Goal: Task Accomplishment & Management: Manage account settings

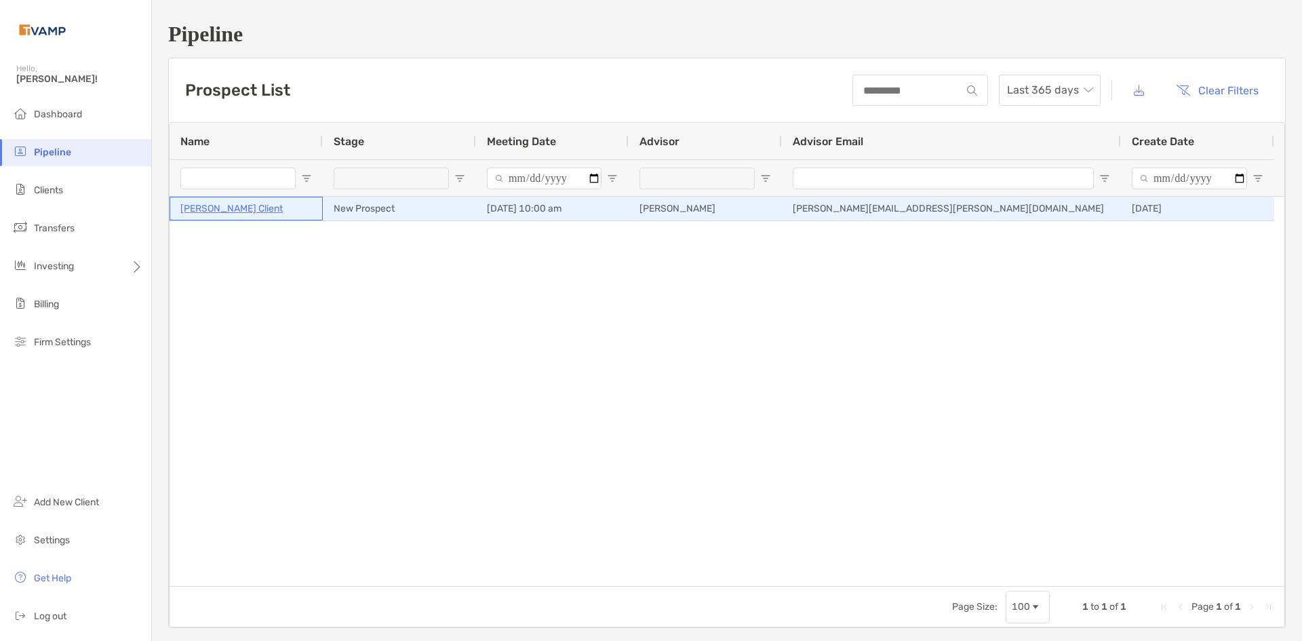
click at [201, 211] on p "[PERSON_NAME] Client" at bounding box center [231, 208] width 102 height 17
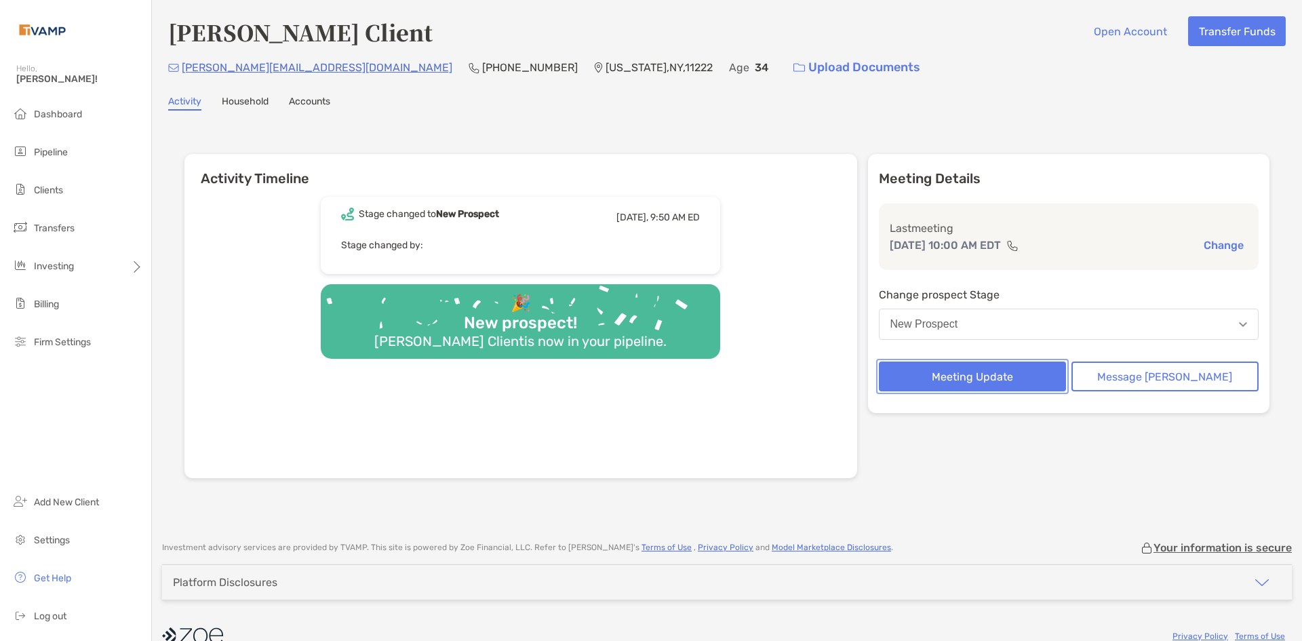
click at [1009, 371] on button "Meeting Update" at bounding box center [972, 376] width 187 height 30
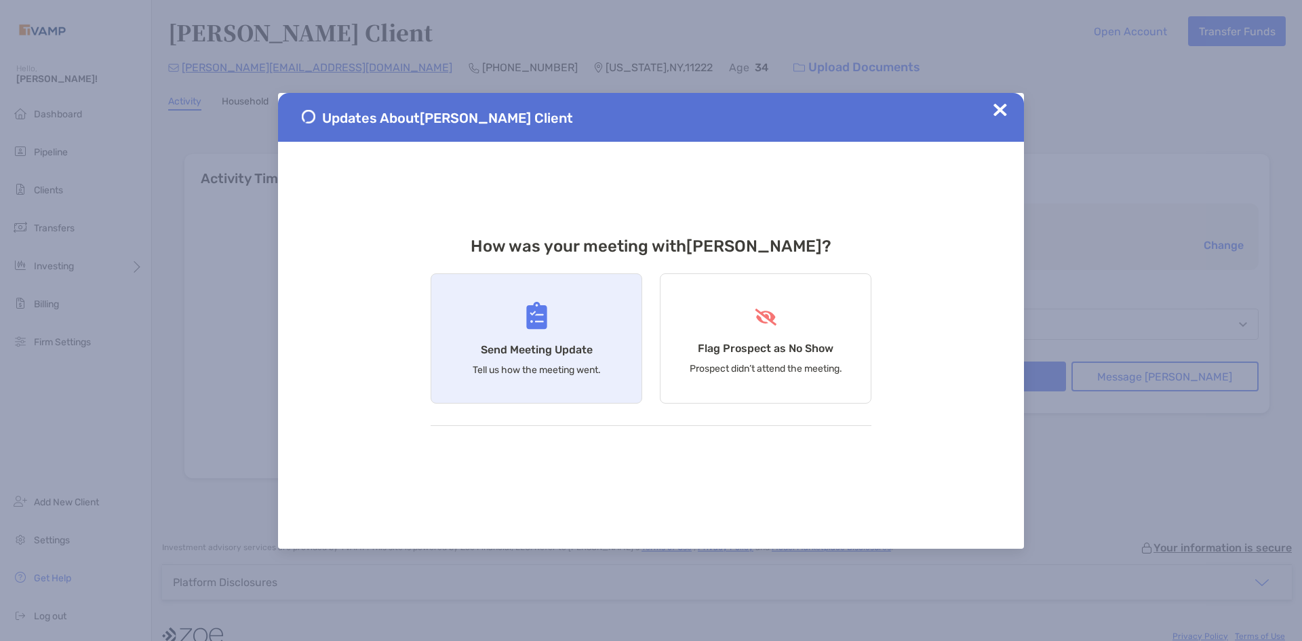
click at [542, 373] on p "Tell us how the meeting went." at bounding box center [537, 370] width 128 height 12
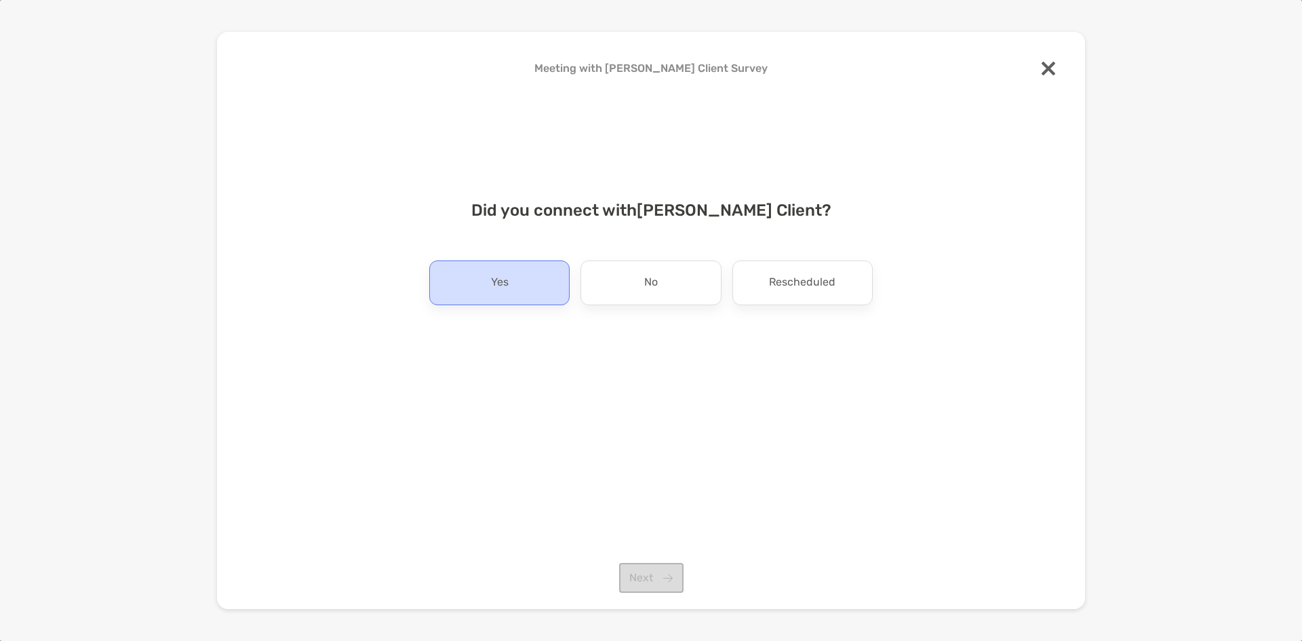
click at [536, 278] on div "Yes" at bounding box center [499, 282] width 140 height 45
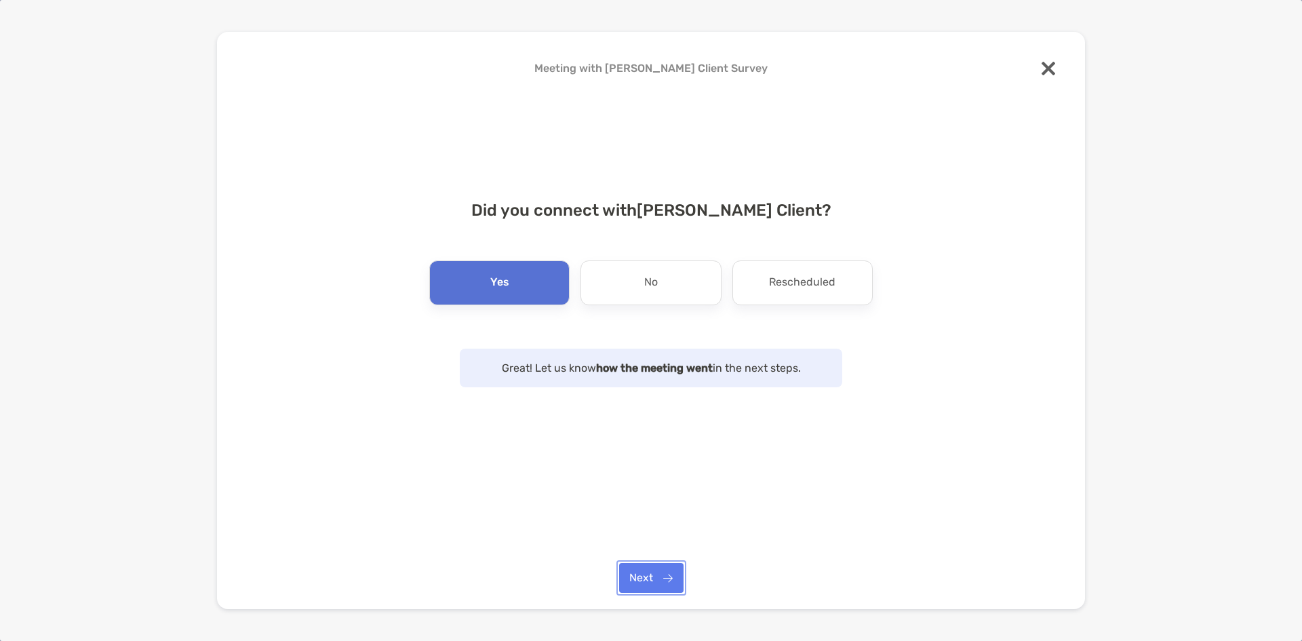
click at [665, 578] on button "Next" at bounding box center [651, 578] width 64 height 30
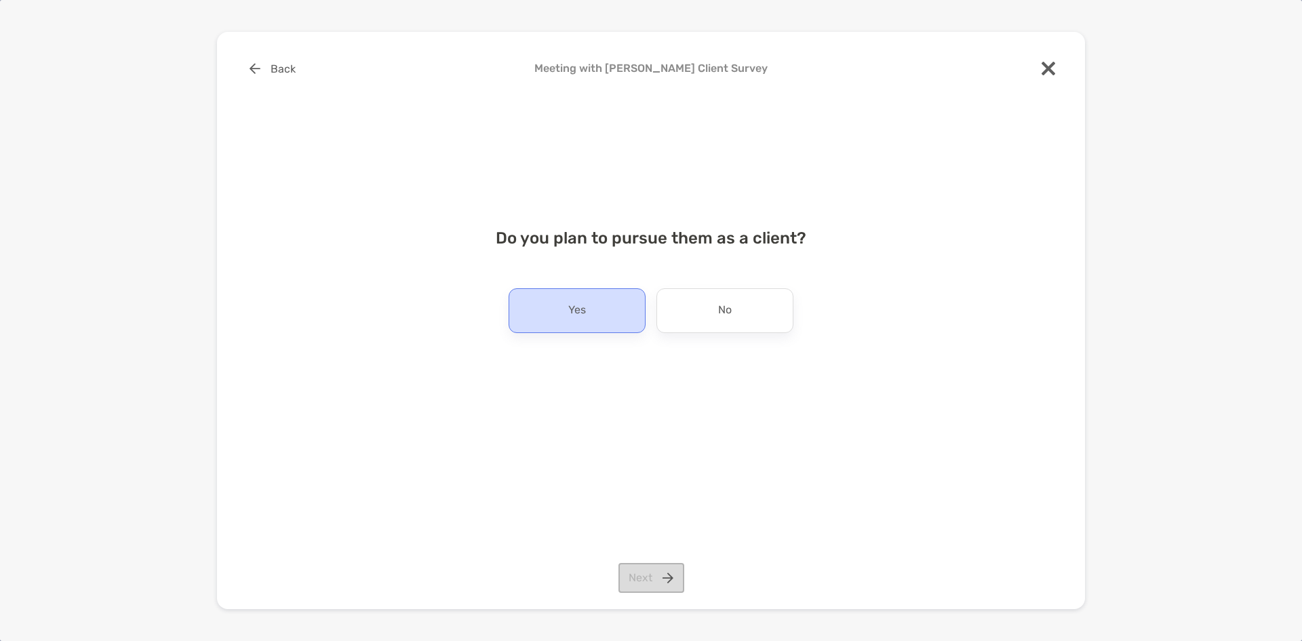
click at [610, 302] on div "Yes" at bounding box center [576, 310] width 137 height 45
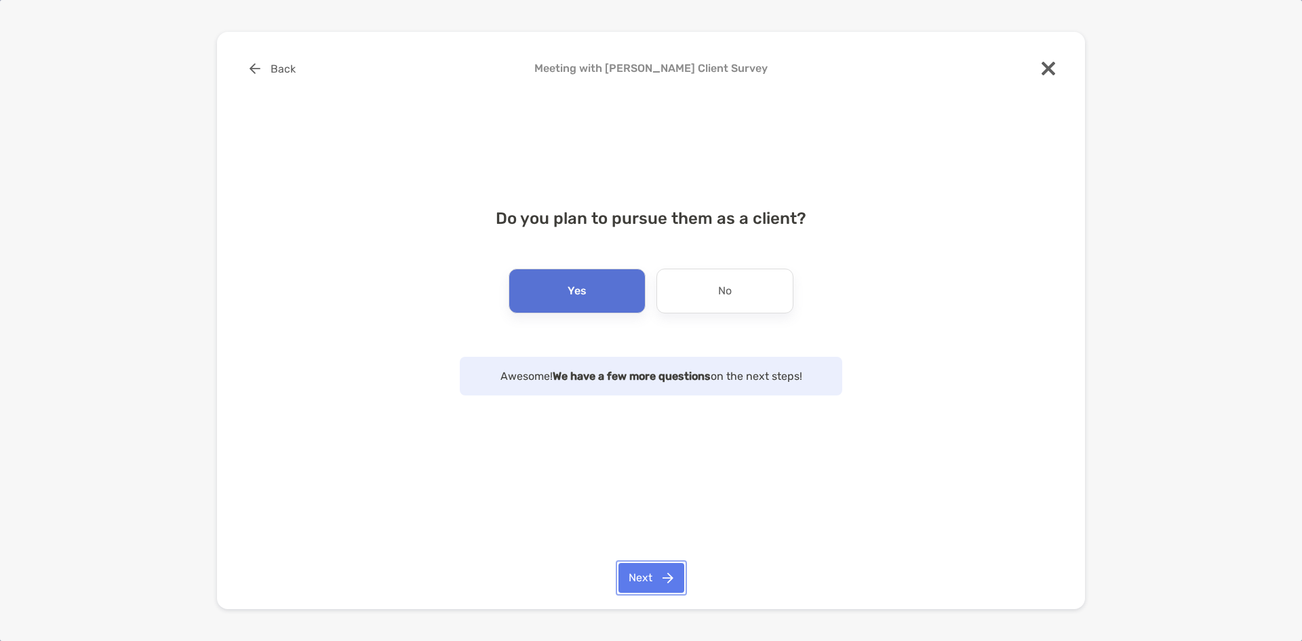
click at [673, 580] on button "Next" at bounding box center [651, 578] width 66 height 30
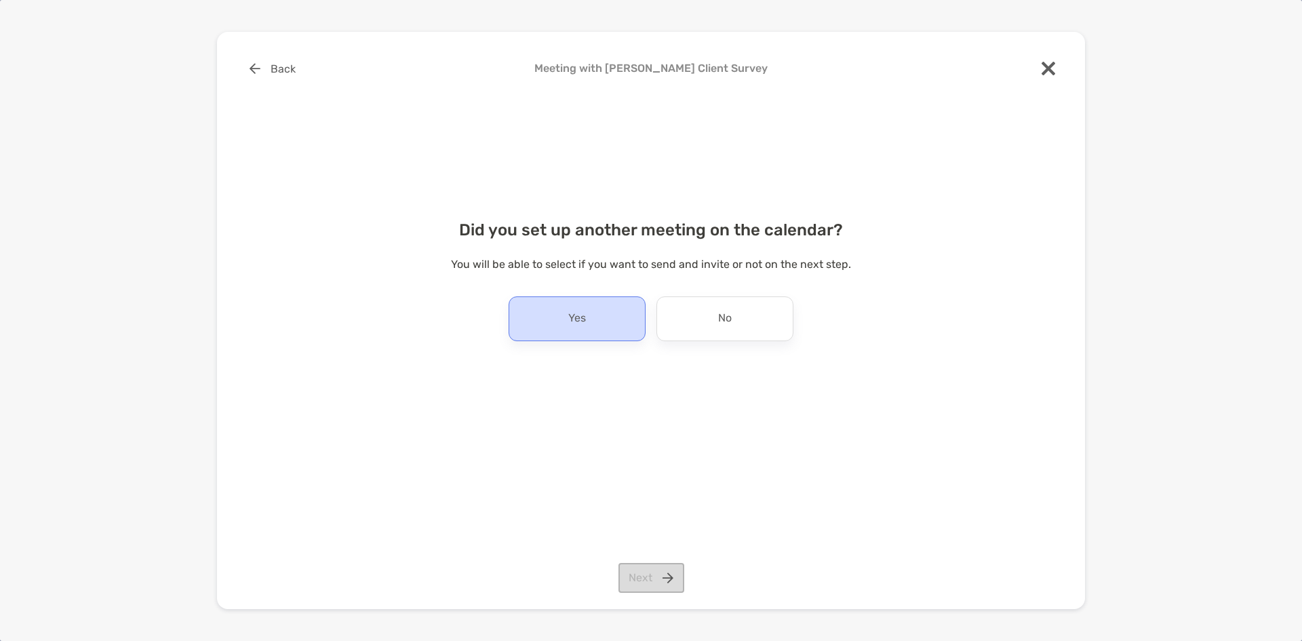
click at [568, 327] on p "Yes" at bounding box center [577, 319] width 18 height 22
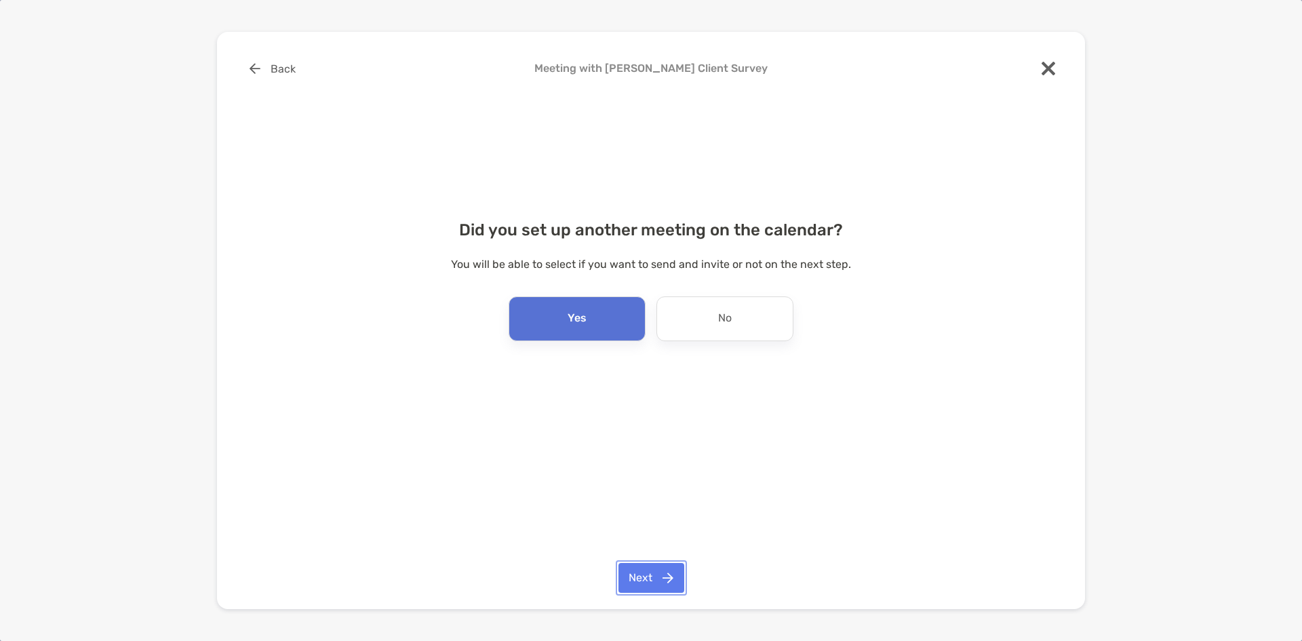
click at [661, 580] on button "Next" at bounding box center [651, 578] width 66 height 30
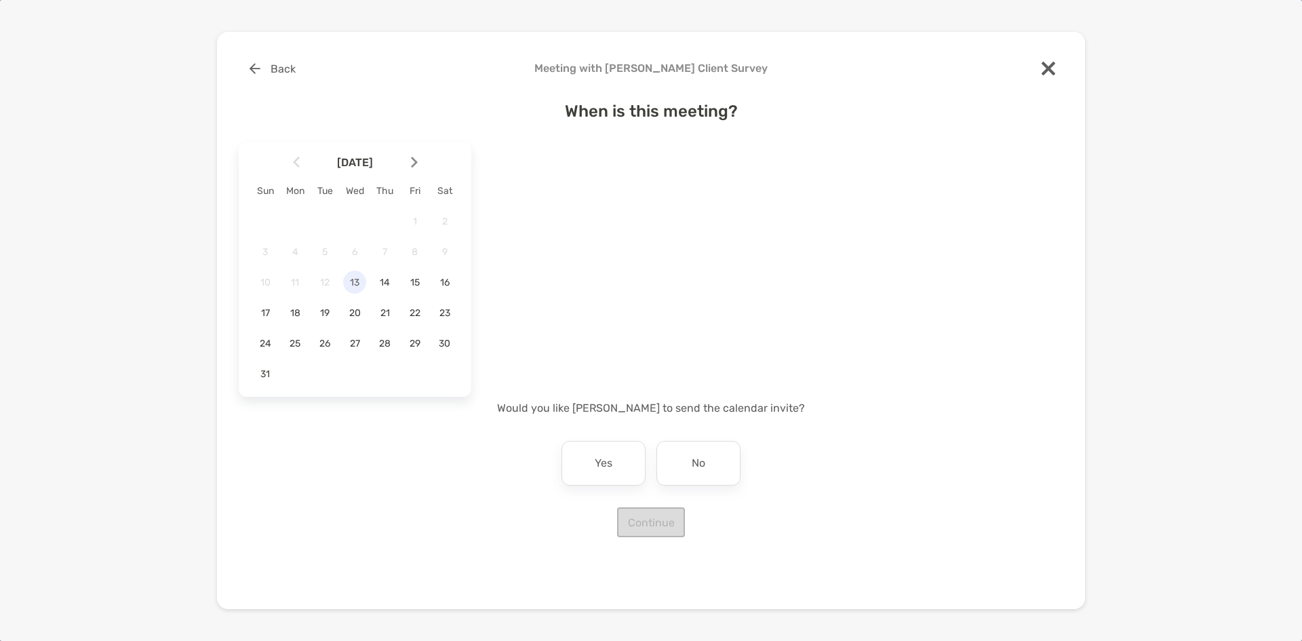
click at [357, 284] on span "13" at bounding box center [354, 283] width 23 height 12
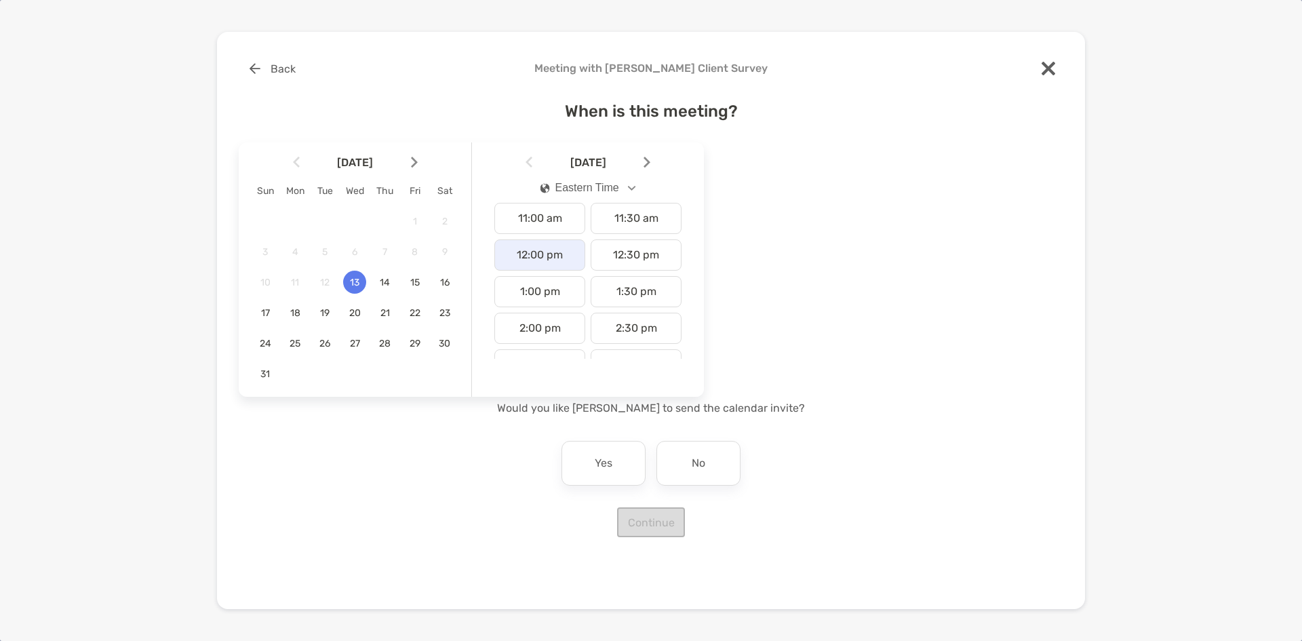
click at [545, 252] on div "12:00 pm" at bounding box center [539, 254] width 91 height 31
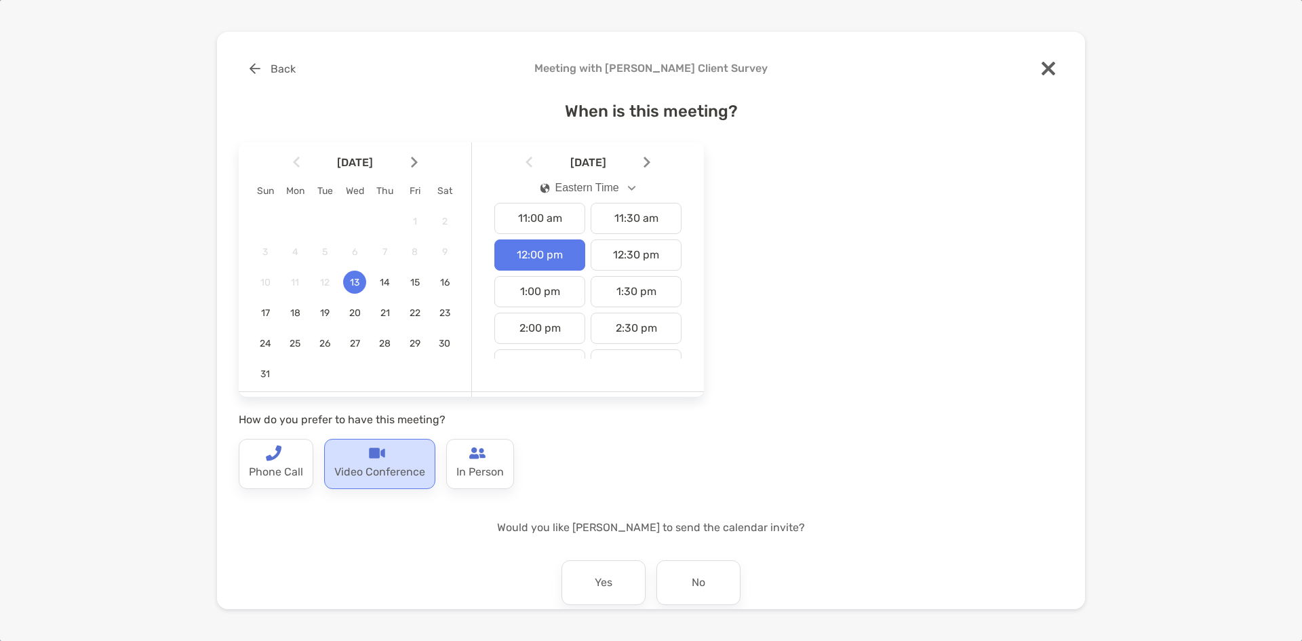
drag, startPoint x: 476, startPoint y: 465, endPoint x: 386, endPoint y: 473, distance: 89.9
click at [388, 480] on div "Phone Call Video Conference In Person" at bounding box center [382, 464] width 286 height 50
click at [382, 464] on p "Video Conference" at bounding box center [379, 472] width 91 height 22
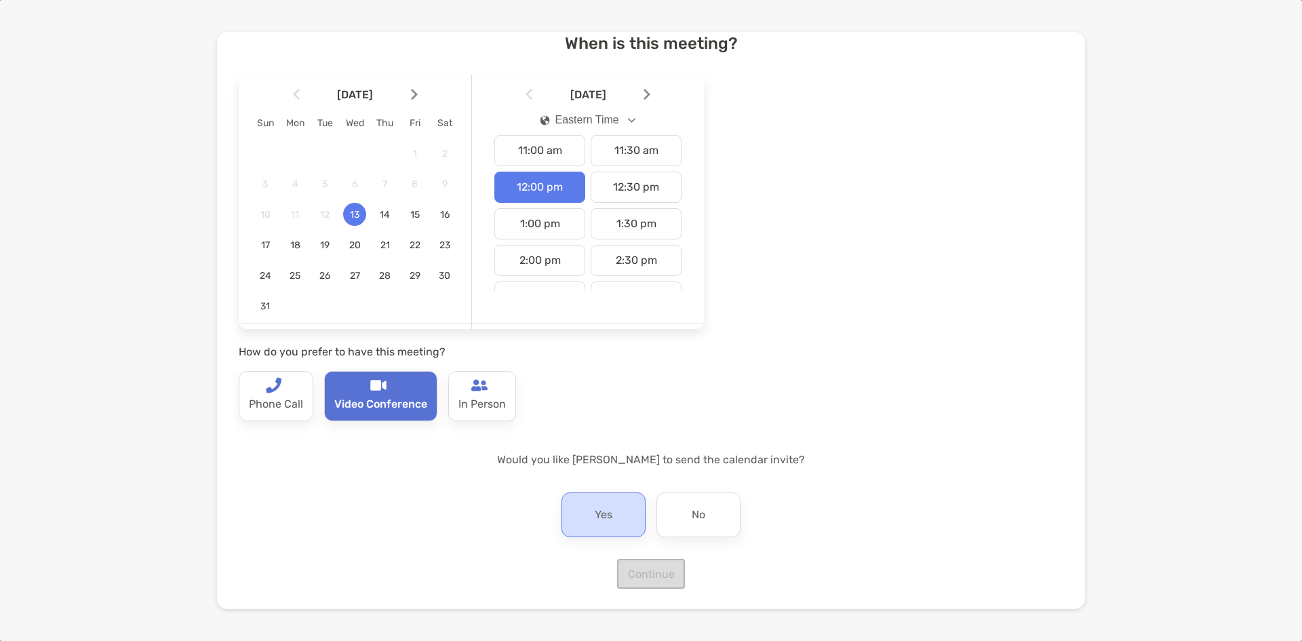
scroll to position [69, 0]
click at [606, 511] on p "Yes" at bounding box center [604, 513] width 18 height 22
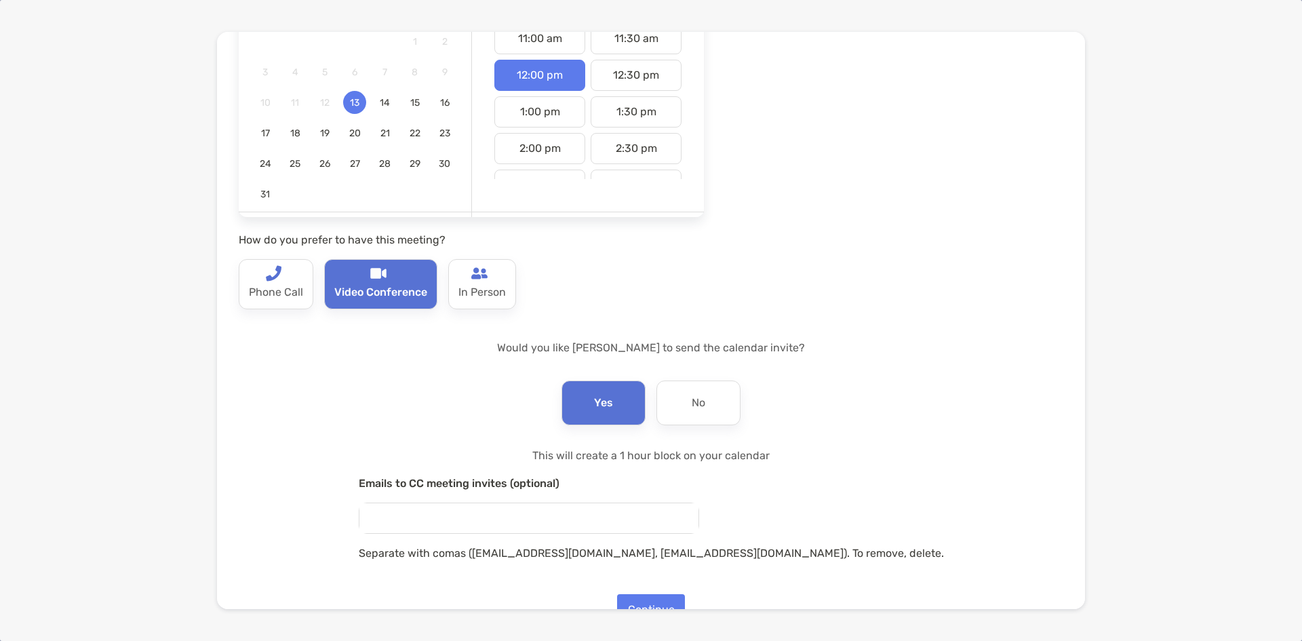
scroll to position [216, 0]
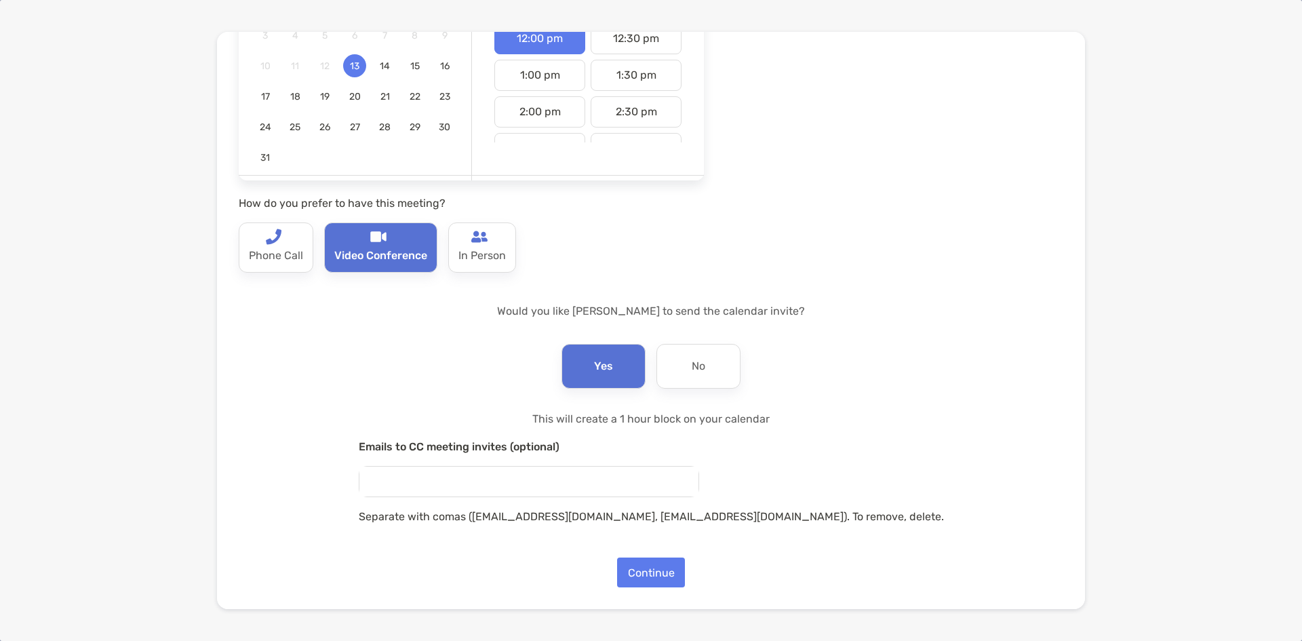
click at [521, 482] on input "email" at bounding box center [528, 481] width 339 height 30
click at [650, 570] on button "Continue" at bounding box center [651, 572] width 68 height 30
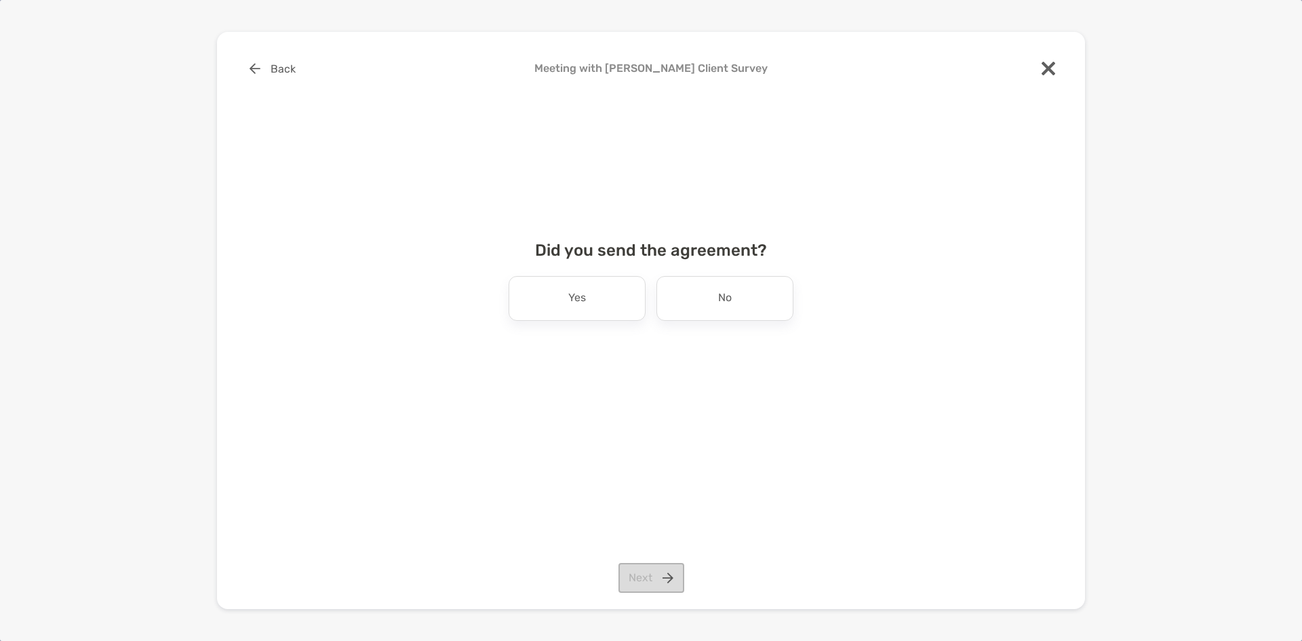
scroll to position [0, 0]
click at [680, 304] on div "No" at bounding box center [724, 298] width 137 height 45
click at [663, 575] on button "Next" at bounding box center [651, 578] width 66 height 30
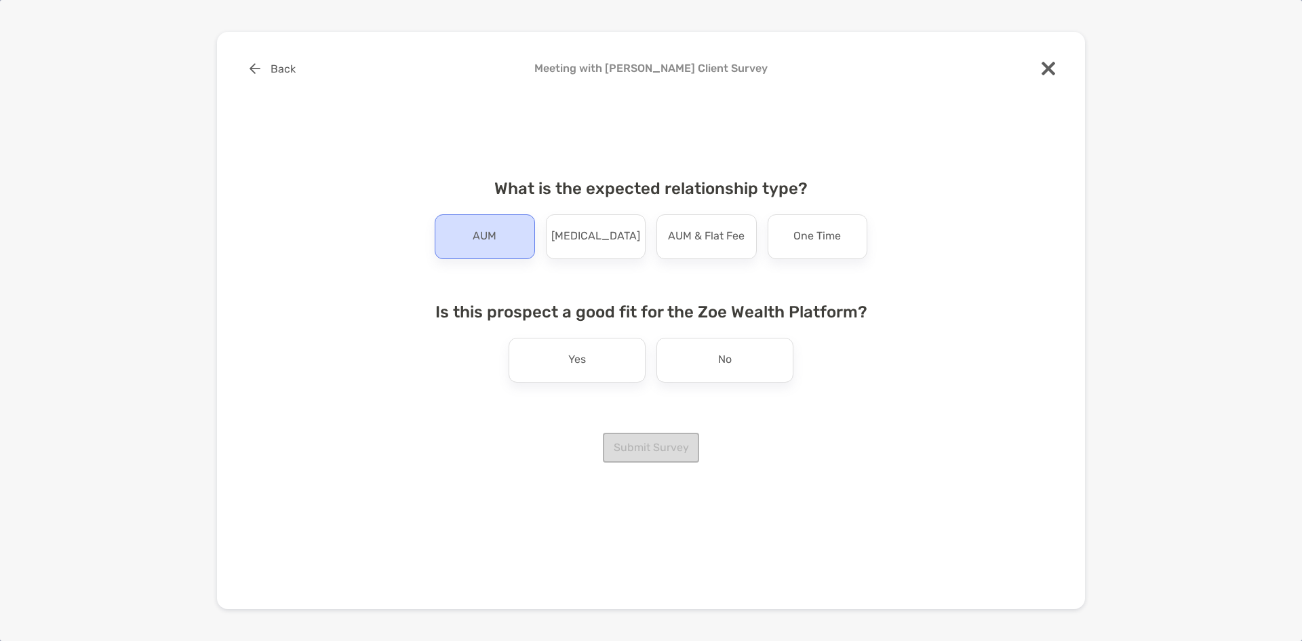
click at [485, 236] on p "AUM" at bounding box center [485, 237] width 24 height 22
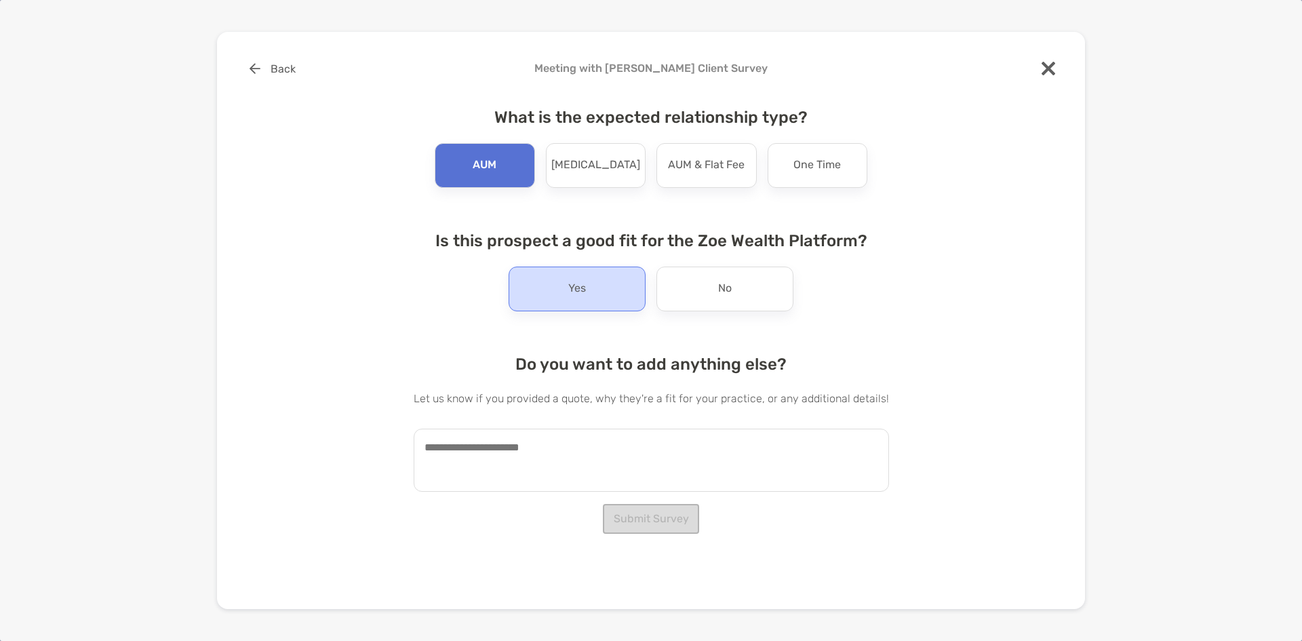
click at [530, 296] on div "Yes" at bounding box center [576, 288] width 137 height 45
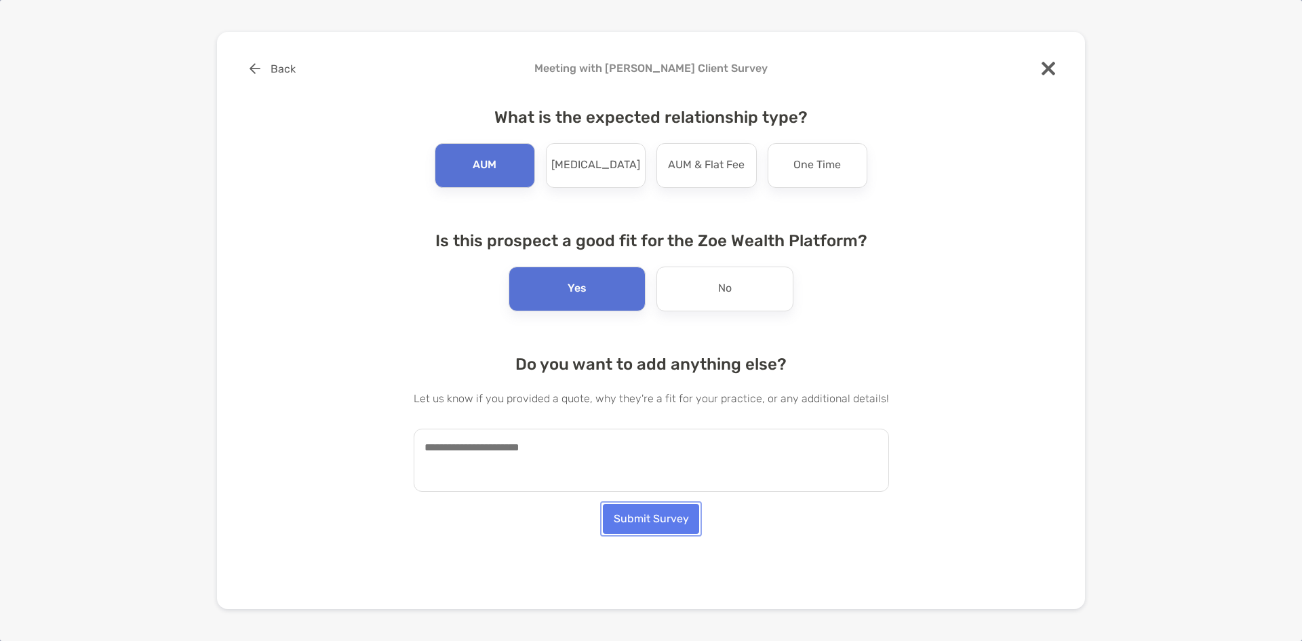
click at [651, 519] on button "Submit Survey" at bounding box center [651, 519] width 96 height 30
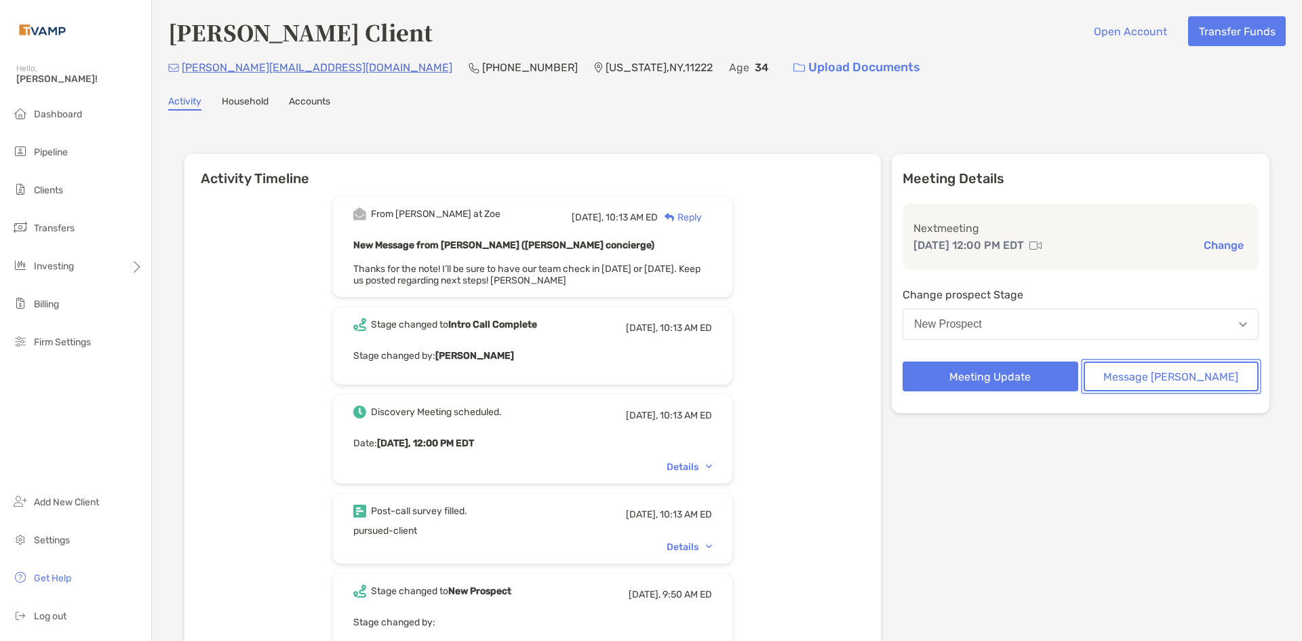
click at [1144, 376] on button "Message Zoe" at bounding box center [1171, 376] width 176 height 30
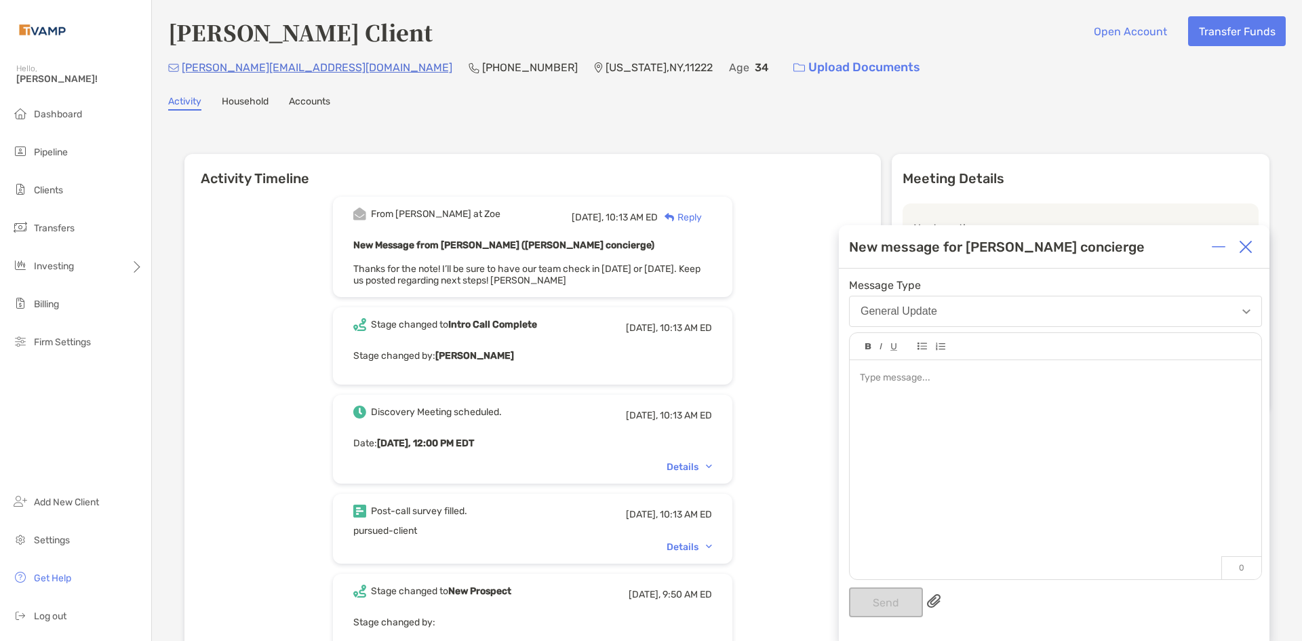
click at [1247, 246] on img at bounding box center [1246, 247] width 14 height 14
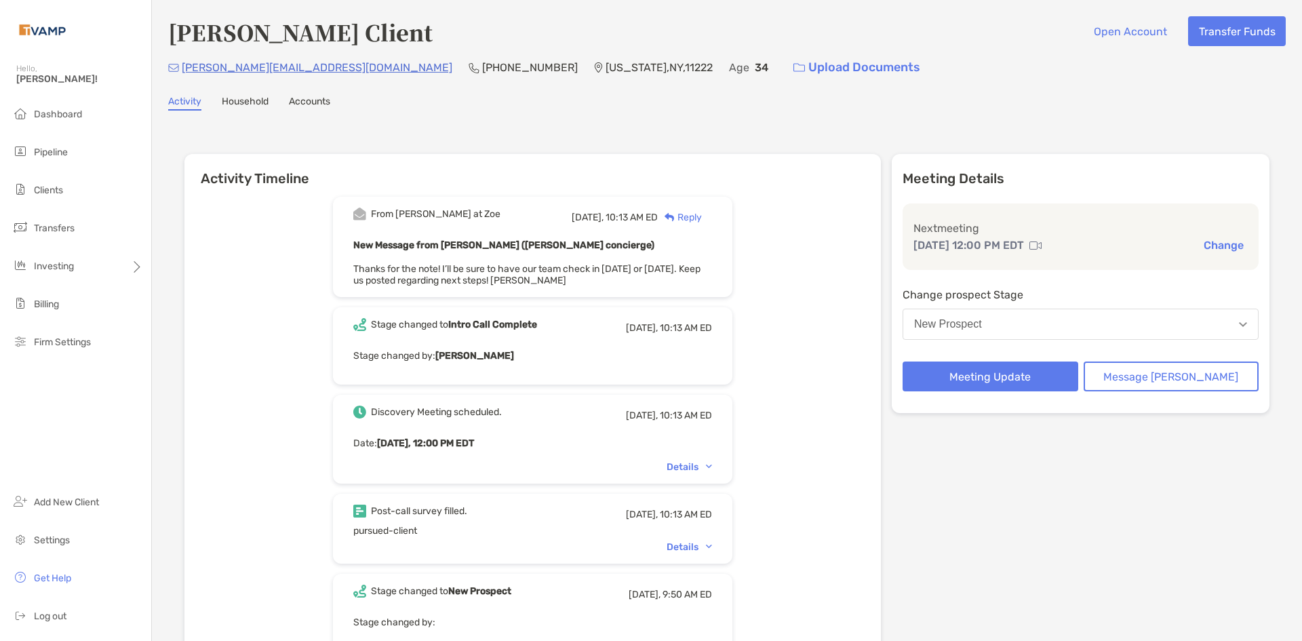
click at [982, 328] on div "New Prospect" at bounding box center [948, 324] width 68 height 12
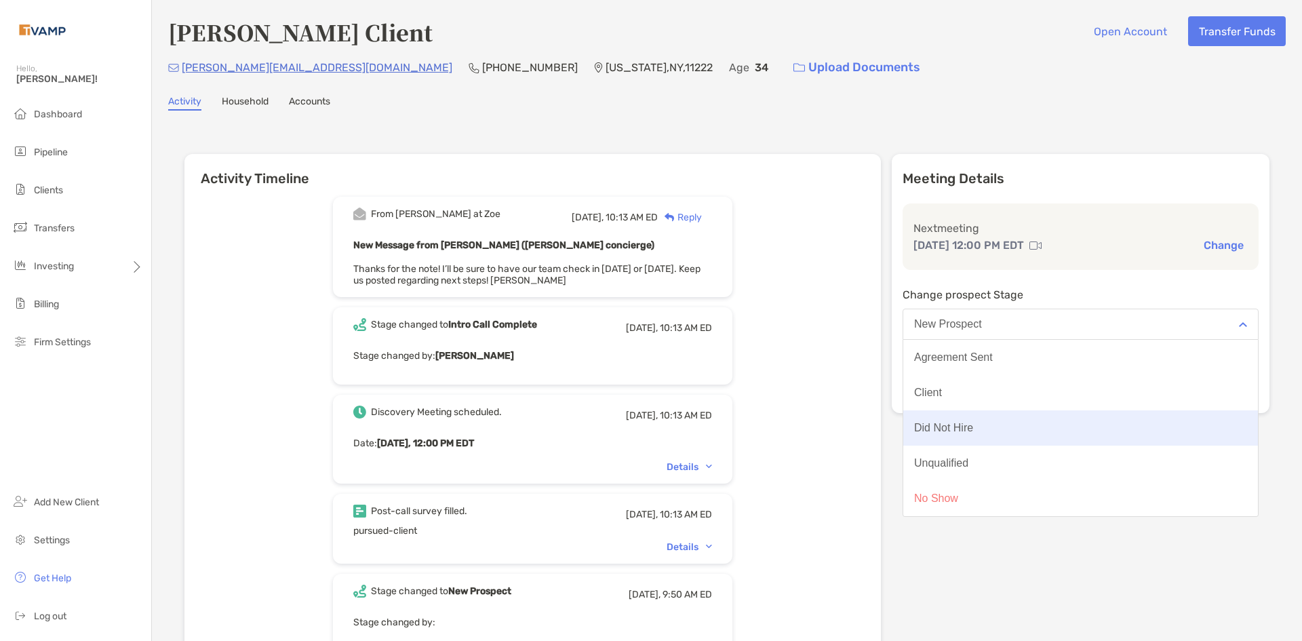
scroll to position [68, 0]
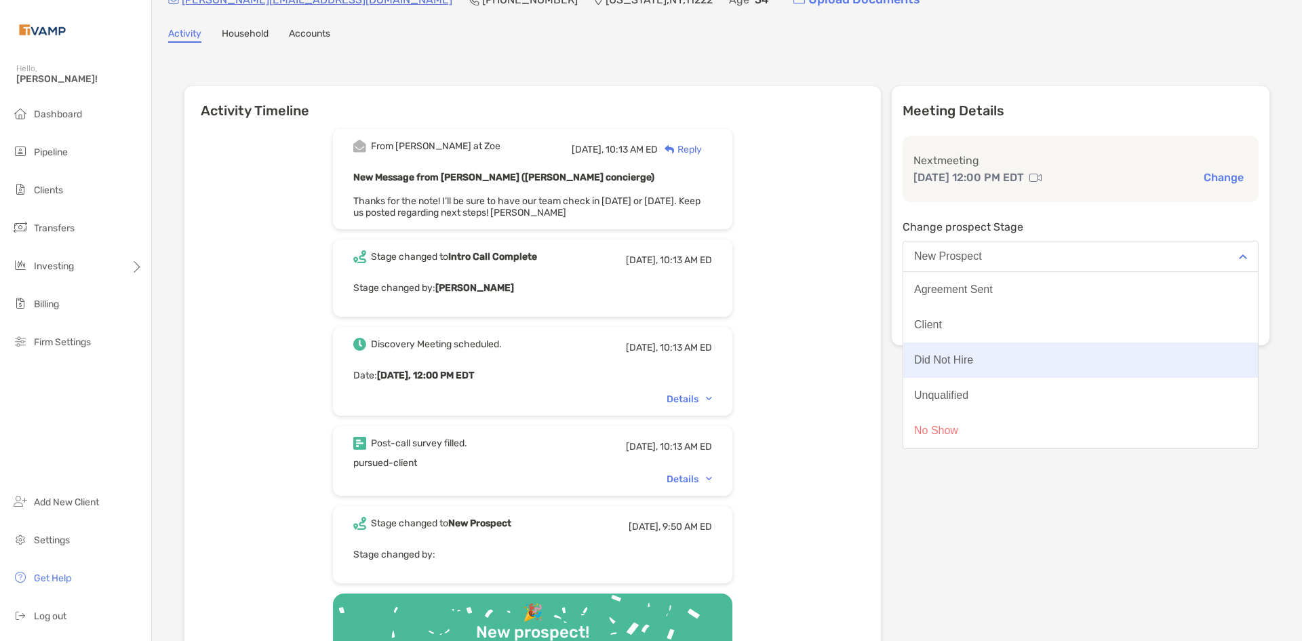
click at [1080, 369] on button "Did Not Hire" at bounding box center [1080, 359] width 355 height 35
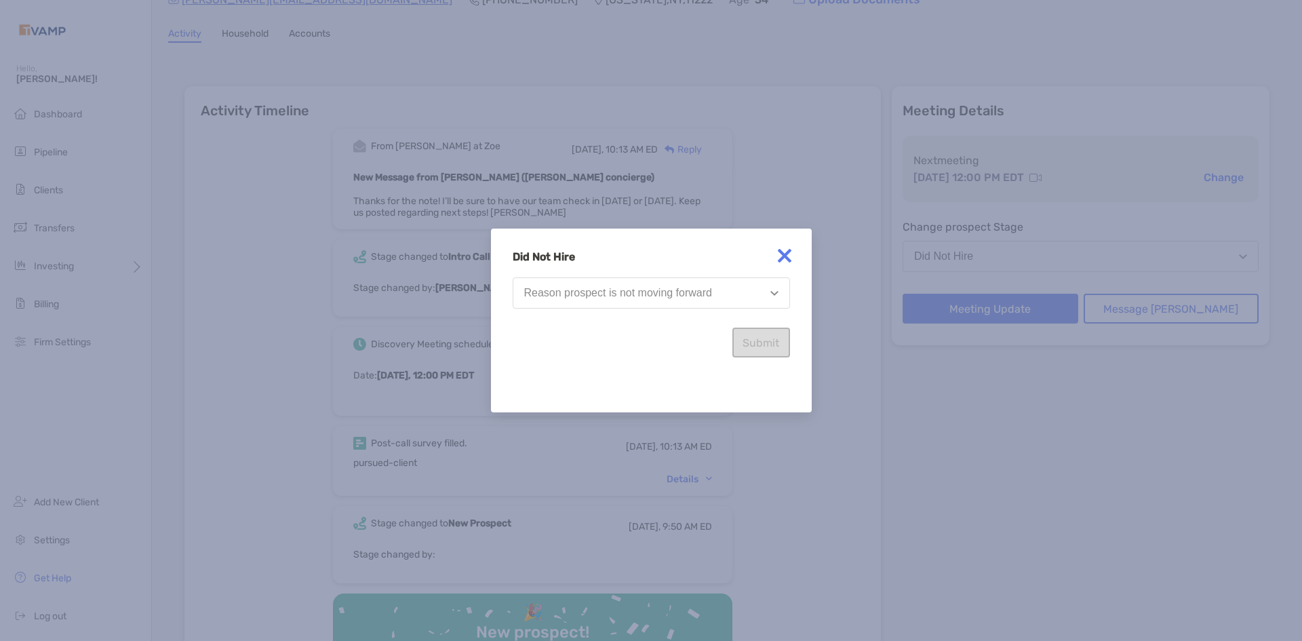
click at [692, 274] on div "Did Not Hire Reason prospect is not moving forward Submit" at bounding box center [651, 303] width 277 height 107
click at [687, 283] on button "Reason prospect is not moving forward" at bounding box center [651, 292] width 277 height 31
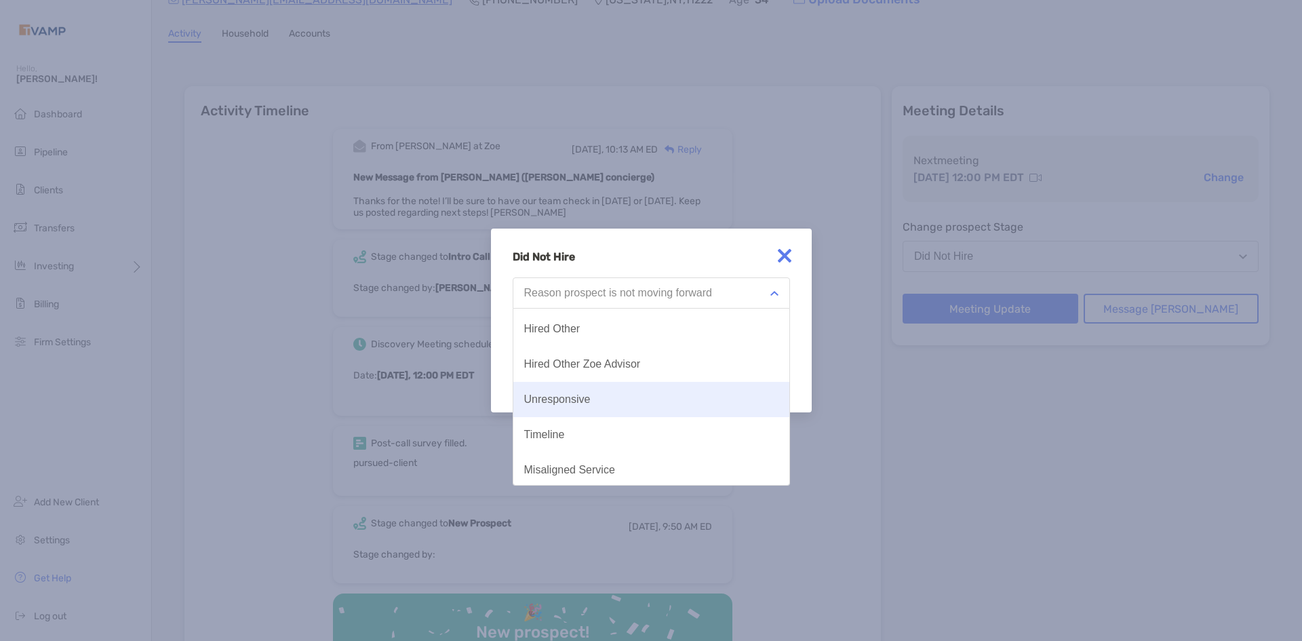
scroll to position [71, 0]
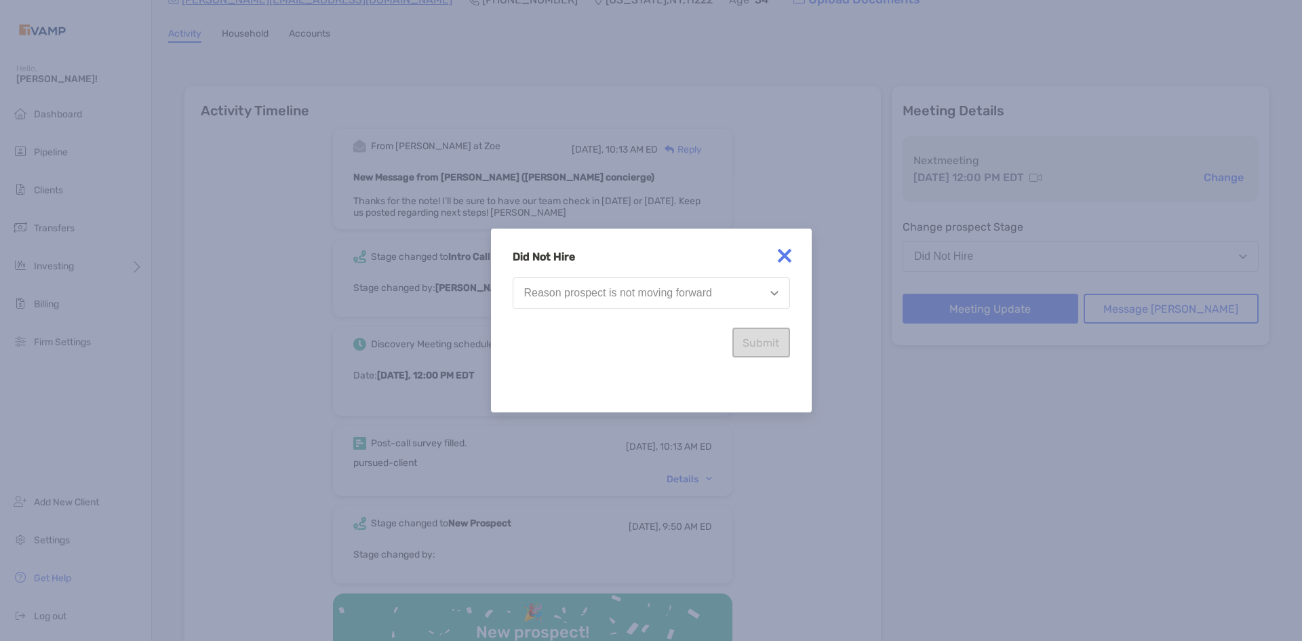
click at [783, 254] on img at bounding box center [784, 255] width 27 height 27
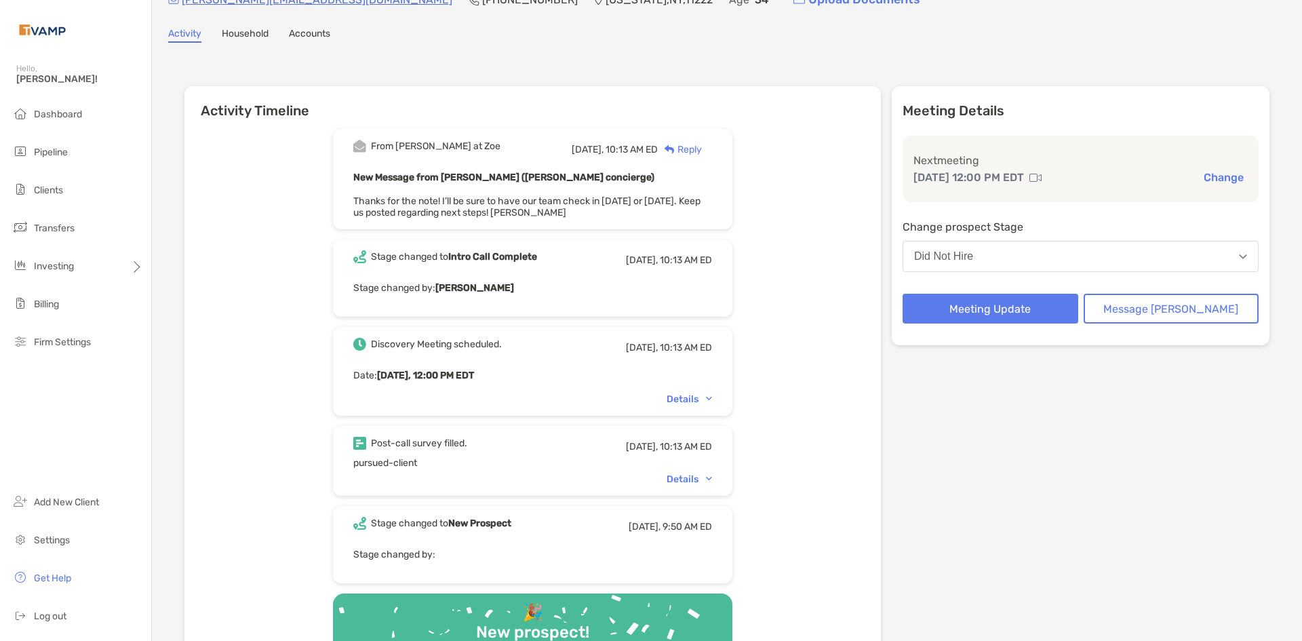
click at [1057, 261] on button "Did Not Hire" at bounding box center [1080, 256] width 356 height 31
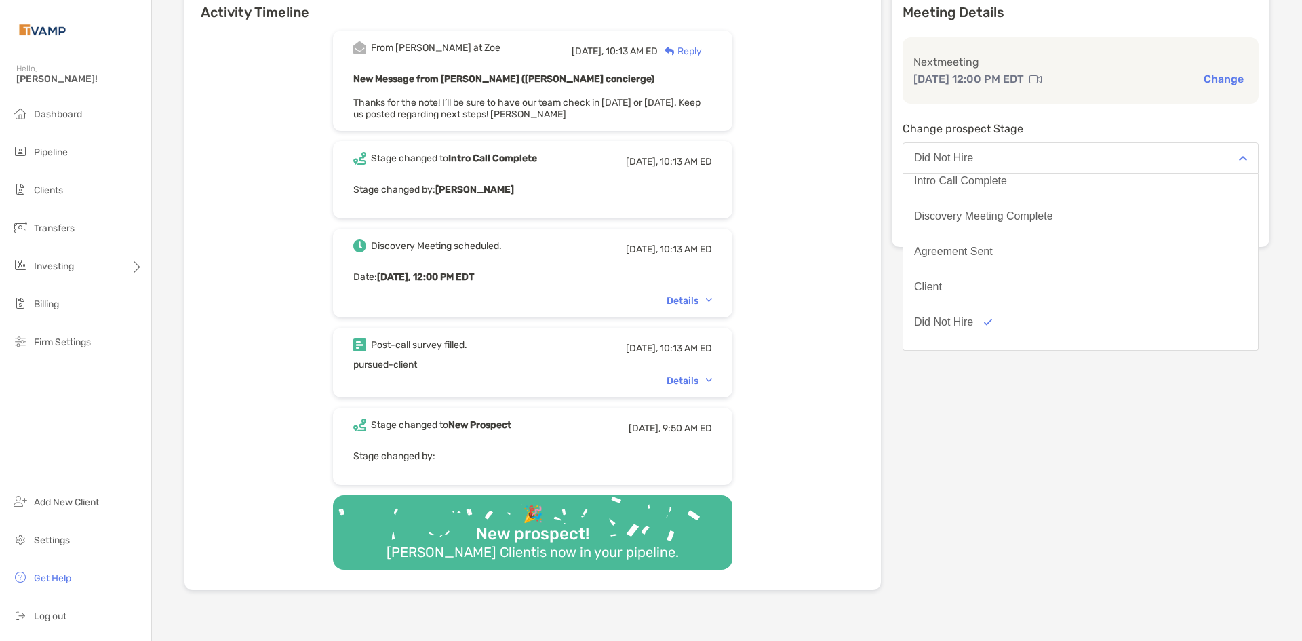
scroll to position [68, 0]
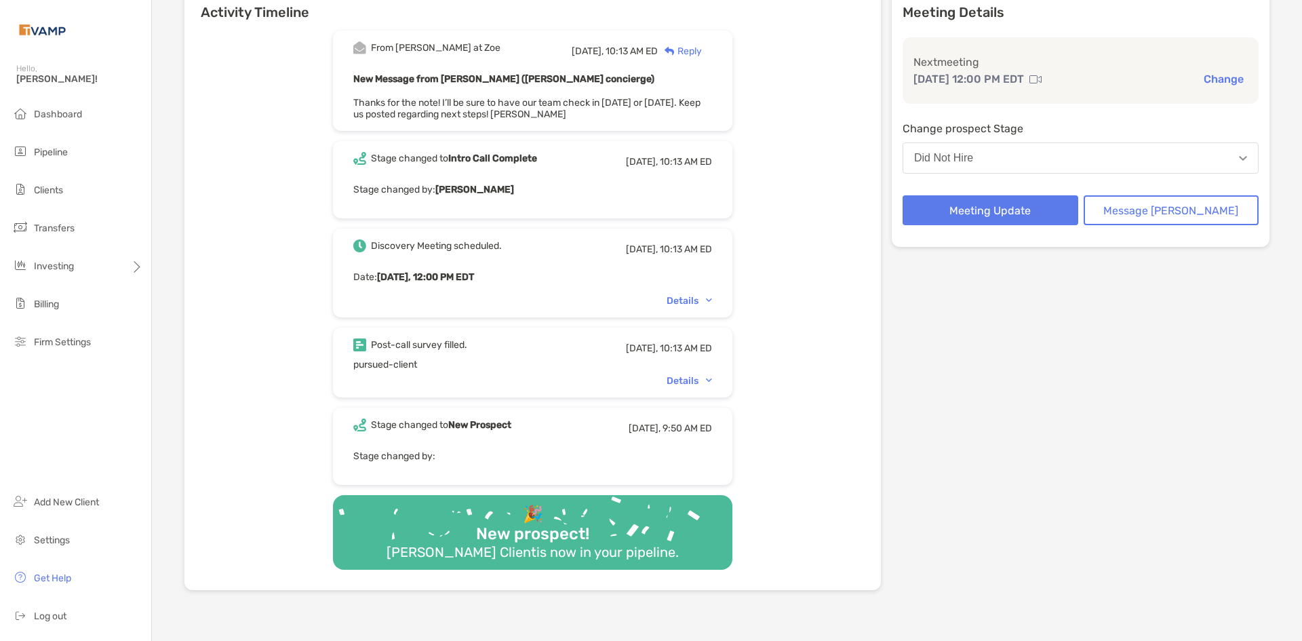
drag, startPoint x: 1039, startPoint y: 404, endPoint x: 1035, endPoint y: 399, distance: 7.2
click at [1039, 403] on div "Meeting Details Next meeting Aug 13, 12:00 PM EDT Change Change prospect Stage …" at bounding box center [1081, 289] width 378 height 602
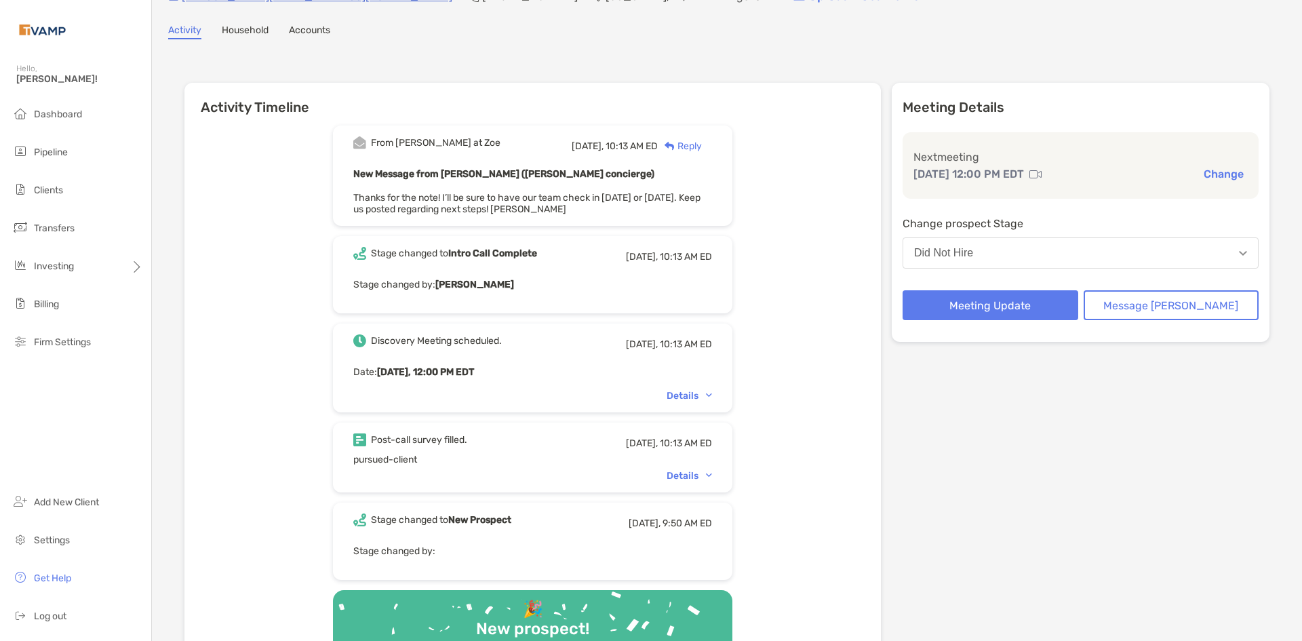
scroll to position [0, 0]
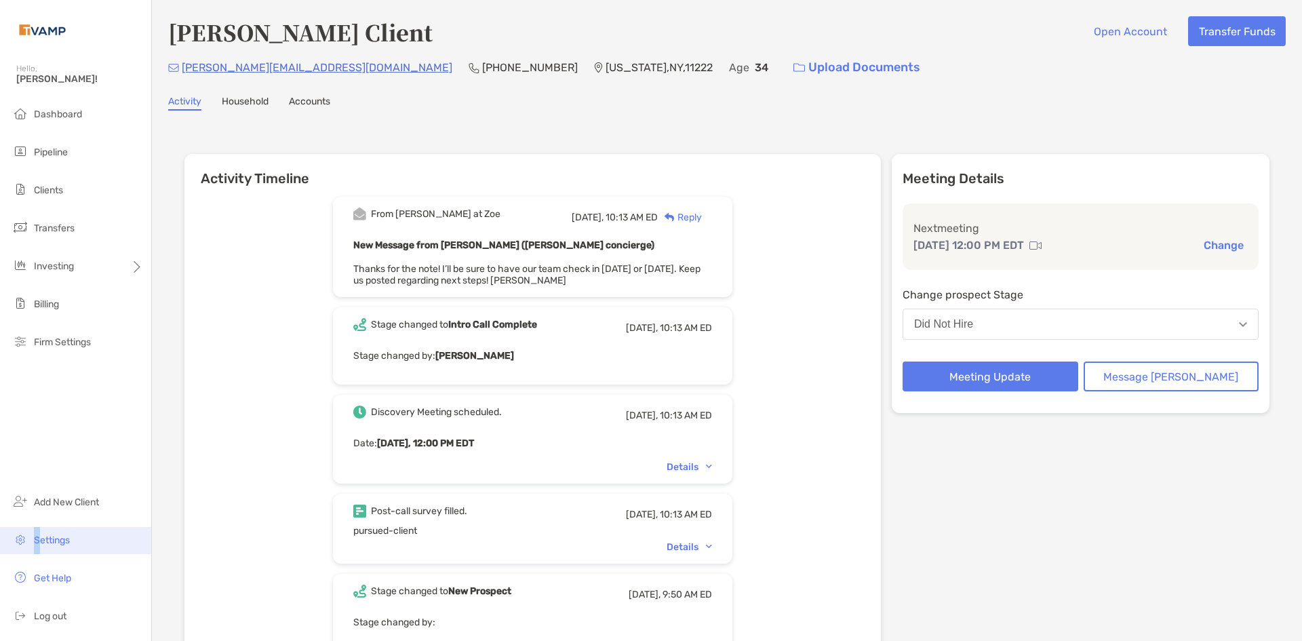
click at [38, 540] on span "Settings" at bounding box center [52, 540] width 36 height 12
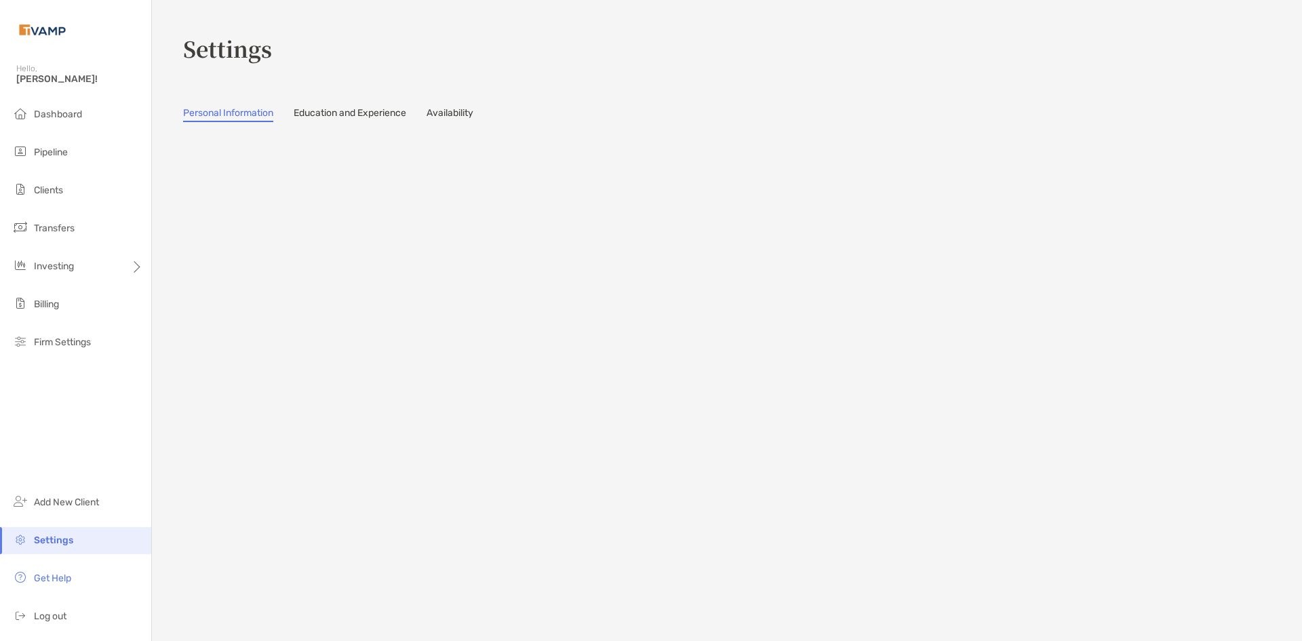
click at [60, 541] on span "Settings" at bounding box center [53, 540] width 39 height 12
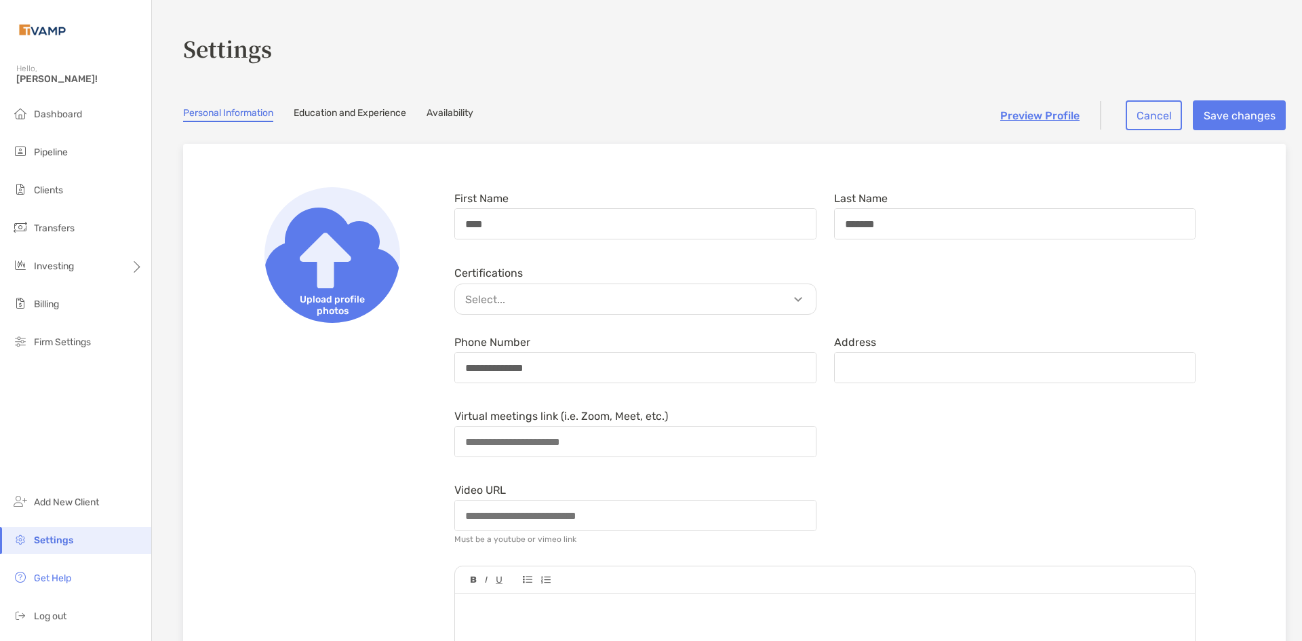
click at [450, 108] on link "Availability" at bounding box center [449, 114] width 47 height 15
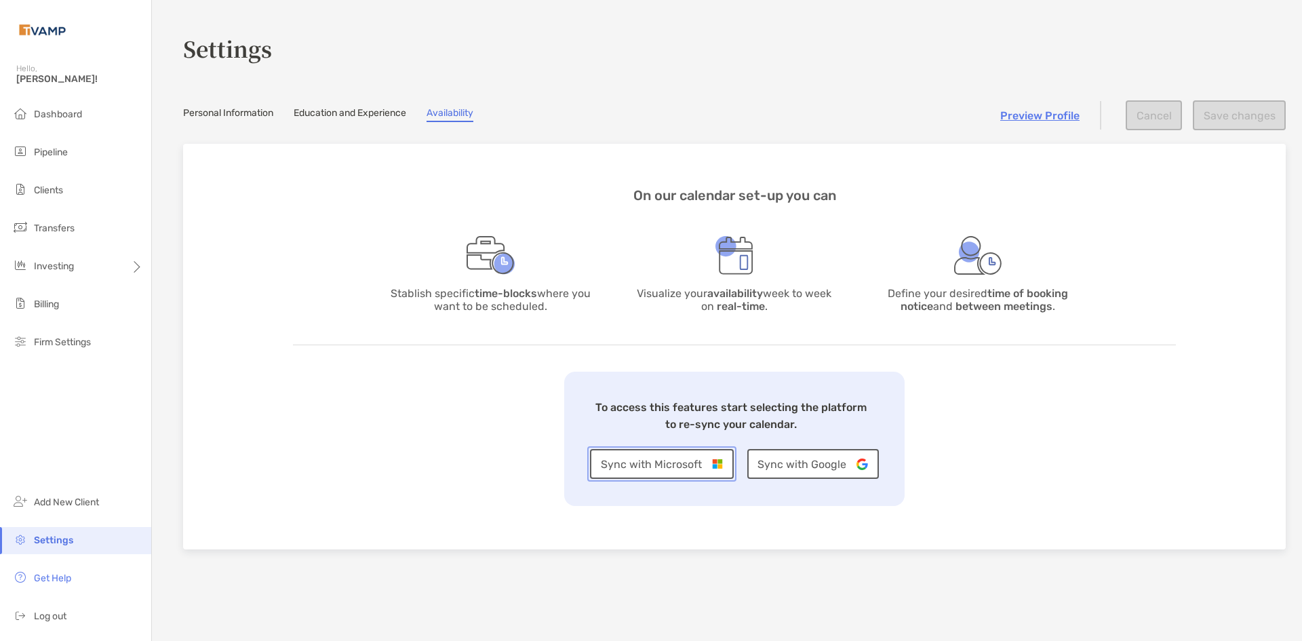
click at [673, 459] on button "Sync with Microsoft" at bounding box center [661, 464] width 143 height 30
click at [668, 464] on button "Sync with Microsoft" at bounding box center [661, 464] width 143 height 30
click at [666, 467] on button "Sync with Microsoft" at bounding box center [661, 464] width 143 height 30
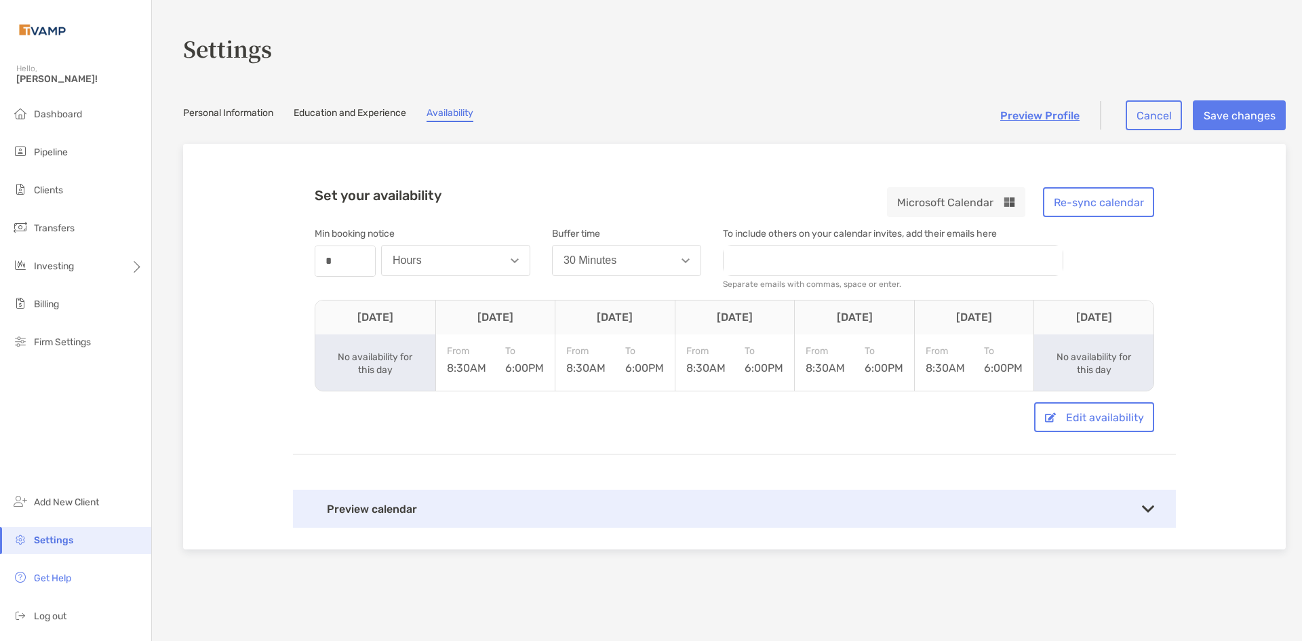
click at [439, 271] on button "Hours" at bounding box center [455, 260] width 149 height 31
click at [426, 327] on button "Days" at bounding box center [456, 328] width 148 height 35
drag, startPoint x: 334, startPoint y: 252, endPoint x: 311, endPoint y: 257, distance: 23.5
click at [316, 257] on input "*" at bounding box center [345, 261] width 58 height 28
type input "*"
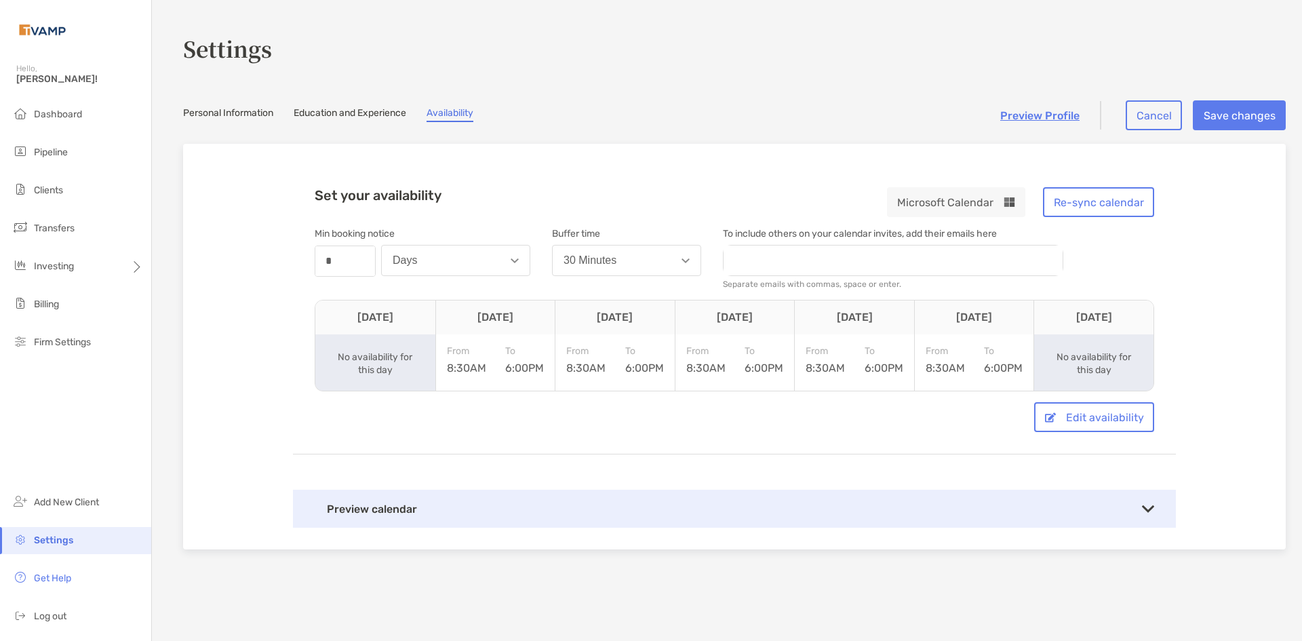
click at [285, 275] on div "Set your availability Microsoft Calendar Re-sync calendar Min booking notice nu…" at bounding box center [734, 346] width 1102 height 405
click at [1235, 109] on button "Save changes" at bounding box center [1239, 115] width 93 height 30
click at [358, 109] on link "Education and Experience" at bounding box center [350, 114] width 113 height 15
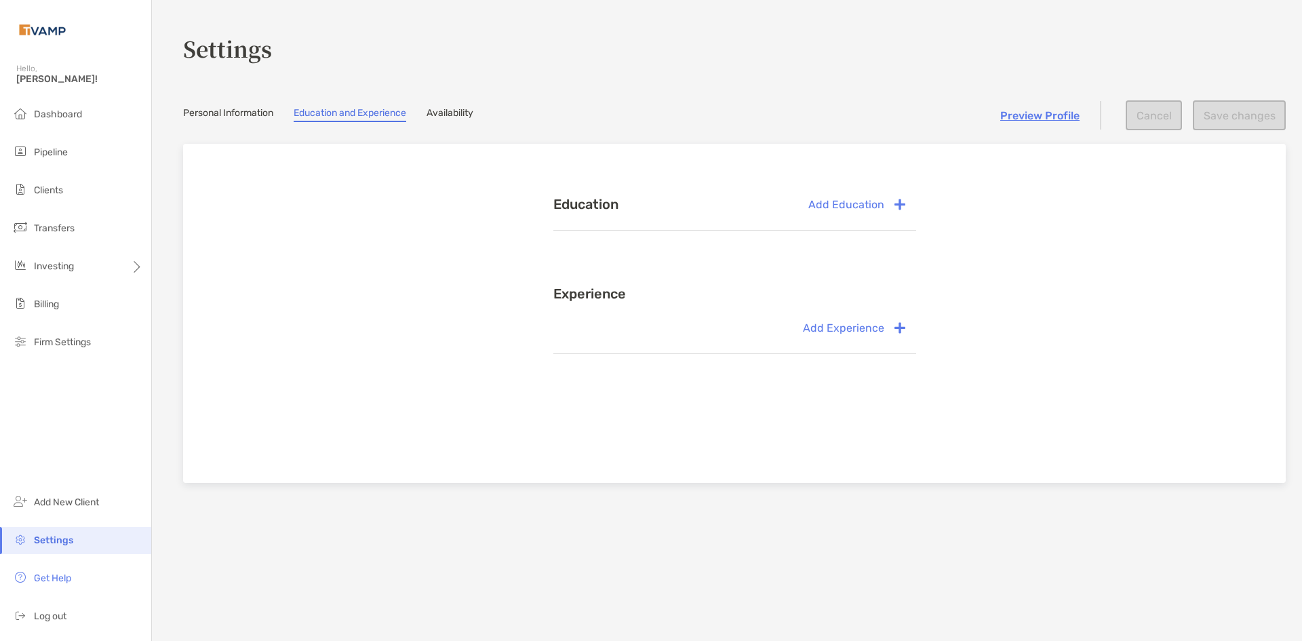
click at [266, 110] on link "Personal Information" at bounding box center [228, 114] width 90 height 15
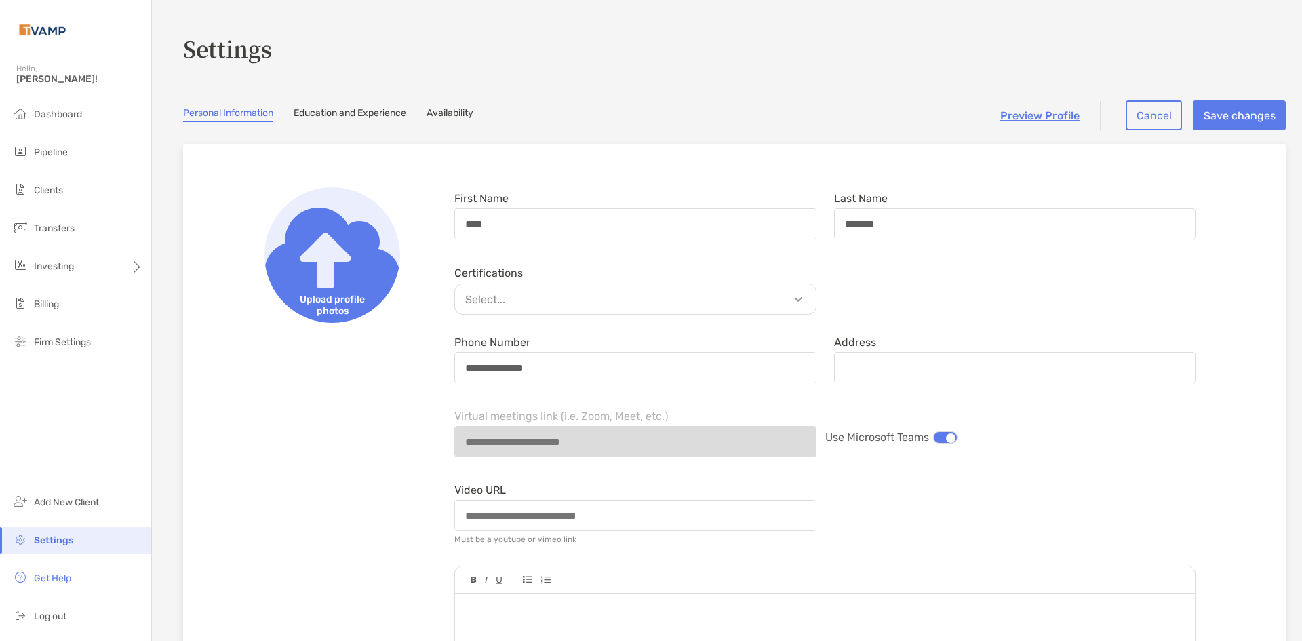
click at [471, 115] on link "Availability" at bounding box center [449, 114] width 47 height 15
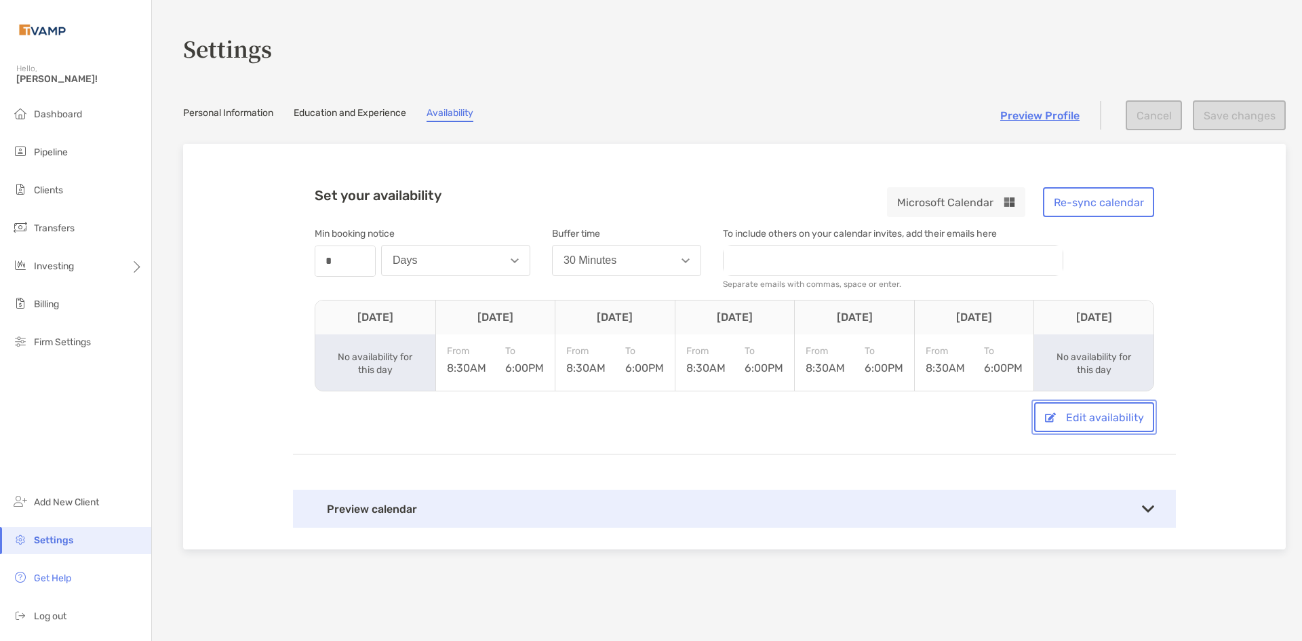
click at [1112, 417] on button "Edit availability" at bounding box center [1094, 417] width 120 height 30
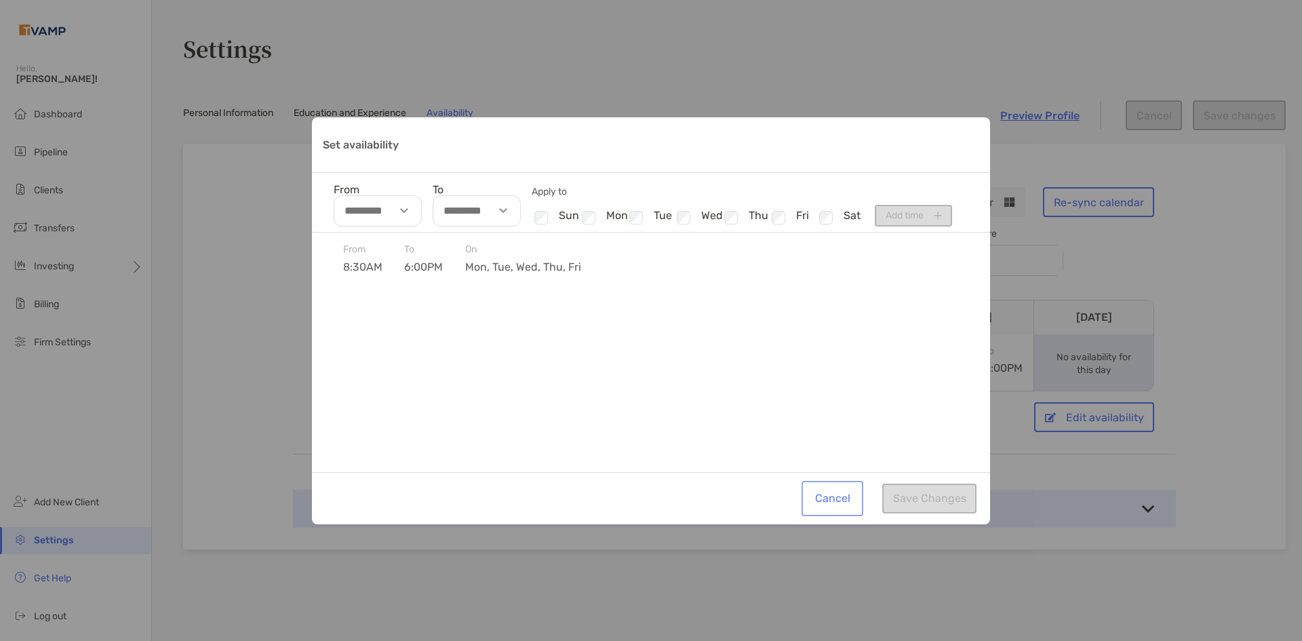
click at [825, 500] on button "Cancel" at bounding box center [832, 498] width 56 height 30
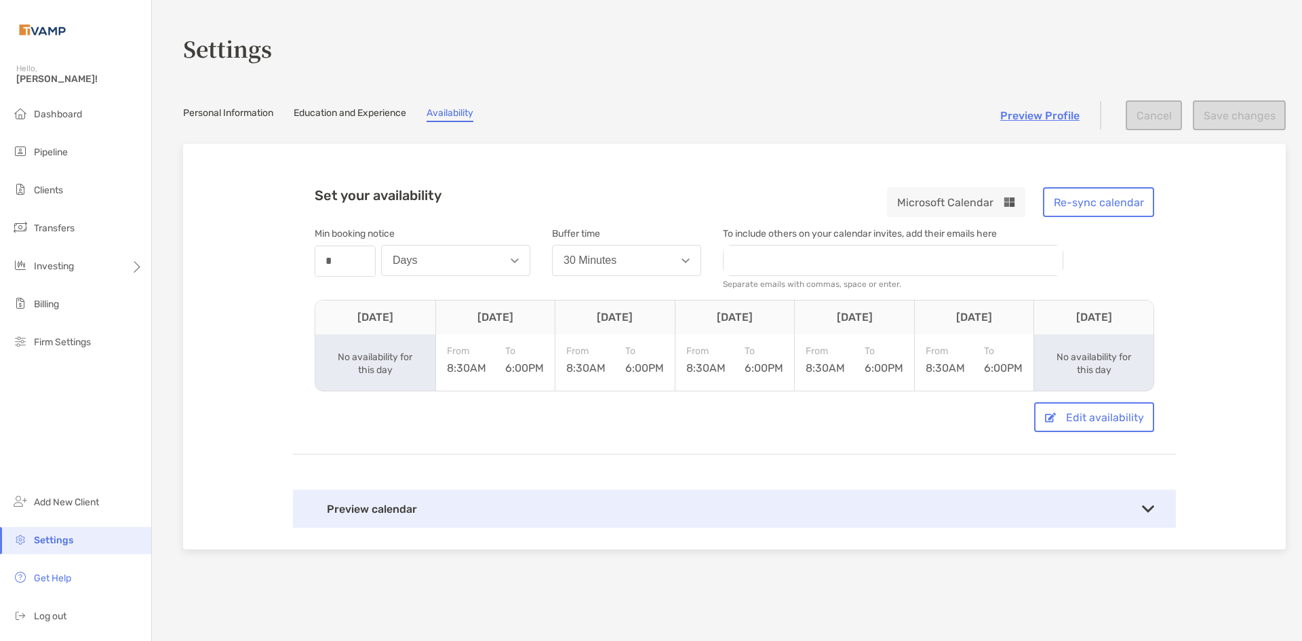
click at [515, 348] on td "From 8:30AM To 6:00PM" at bounding box center [495, 362] width 120 height 56
click at [379, 513] on div "Preview calendar" at bounding box center [734, 509] width 883 height 38
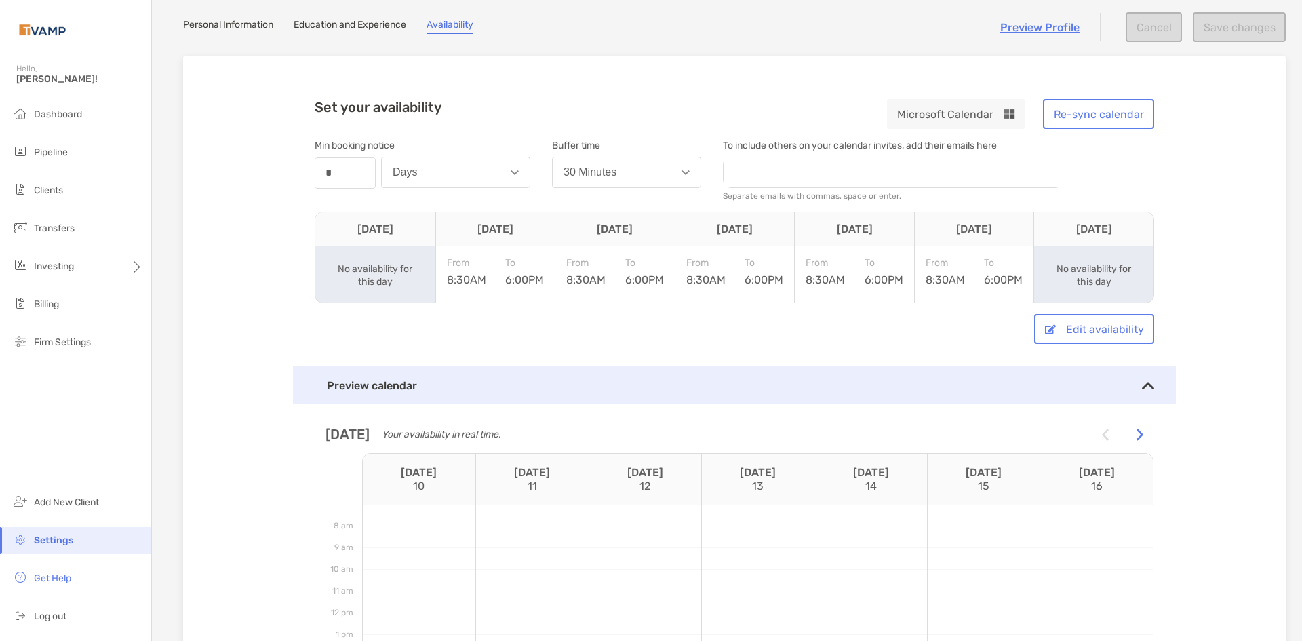
scroll to position [68, 0]
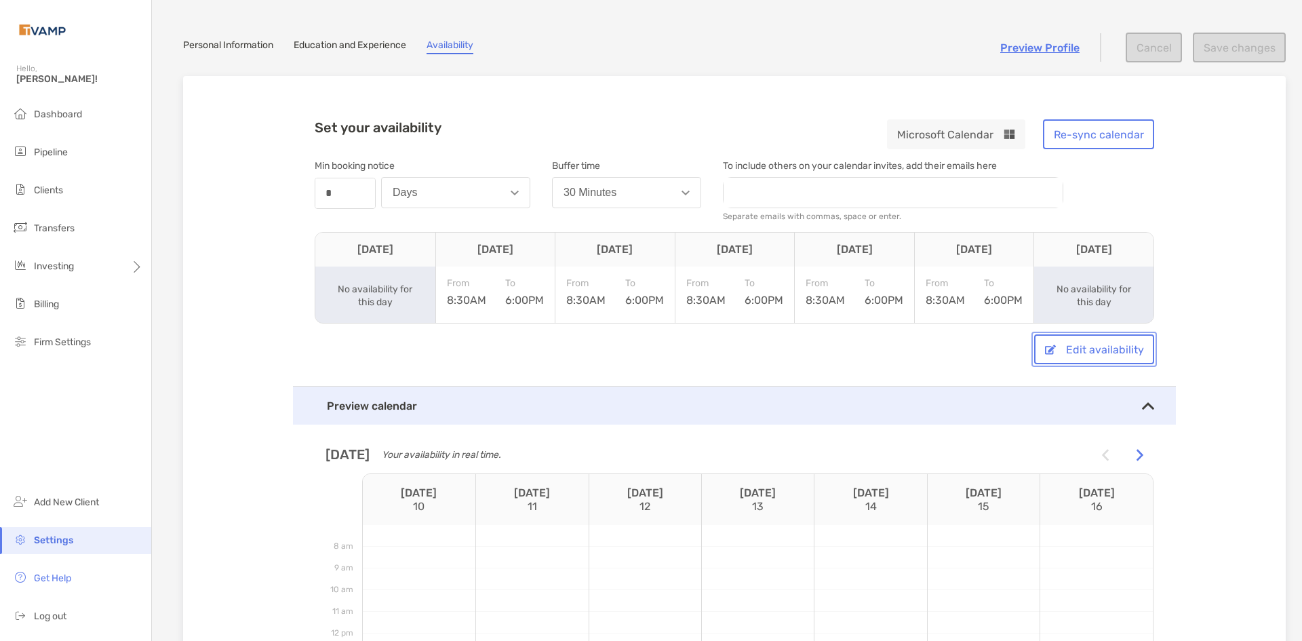
click at [1052, 361] on button "Edit availability" at bounding box center [1094, 349] width 120 height 30
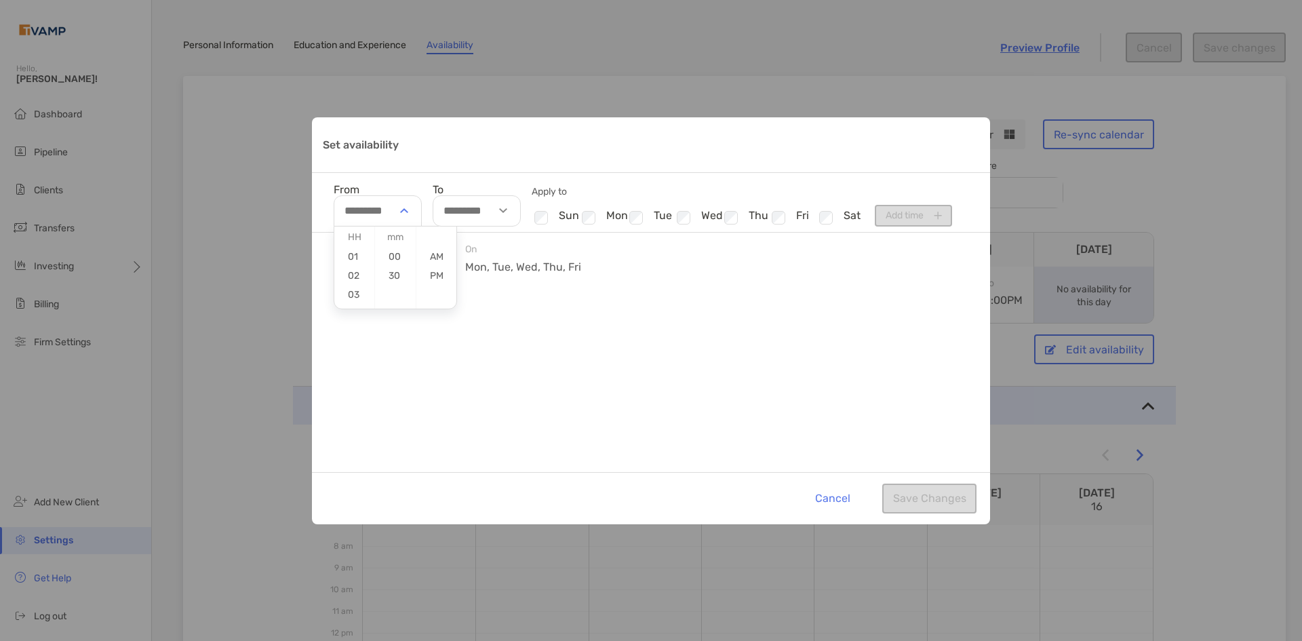
click at [377, 215] on input "From" at bounding box center [378, 210] width 88 height 31
click at [565, 431] on div "From 8:30AM To 6:00PM On mon, tue, wed, thu, fri" at bounding box center [651, 352] width 678 height 239
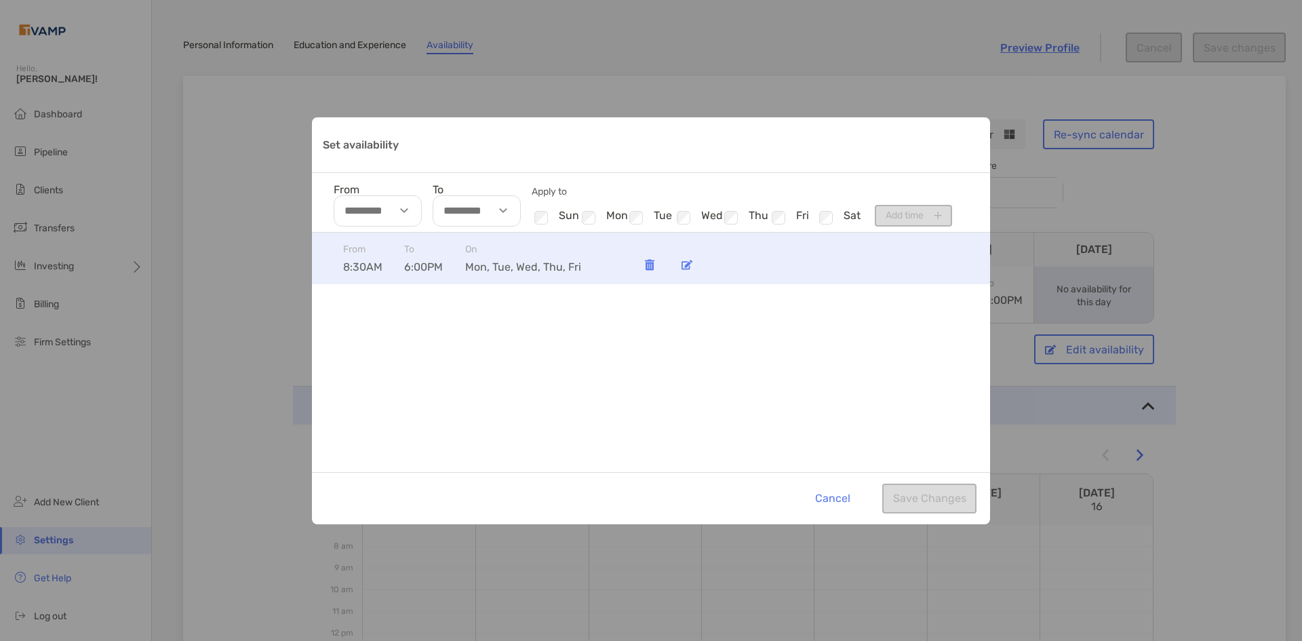
click at [379, 264] on span "8:30AM" at bounding box center [373, 266] width 61 height 13
click at [685, 267] on img "Set availability" at bounding box center [686, 265] width 11 height 10
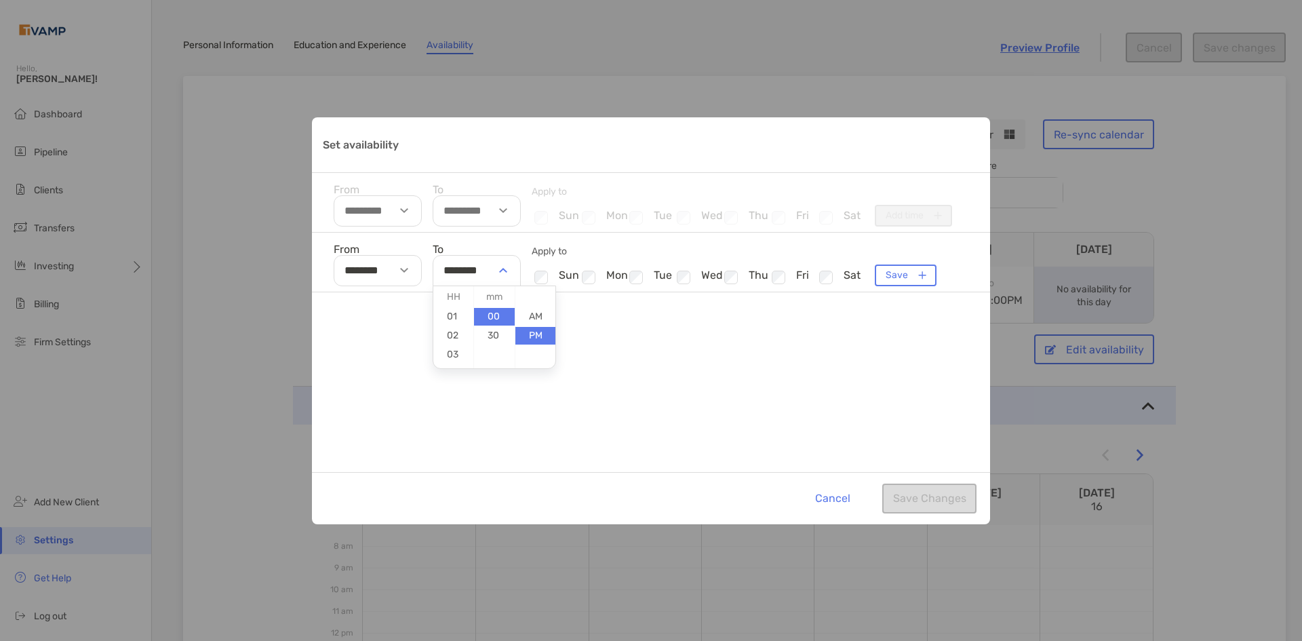
click at [501, 277] on div "Set availability" at bounding box center [505, 270] width 31 height 31
click at [449, 319] on li "04" at bounding box center [453, 320] width 40 height 18
type input "********"
click at [831, 392] on div "From ******** To ******** Apply to Checkbox sun Checkbox mon Checkbox tue Check…" at bounding box center [651, 352] width 678 height 239
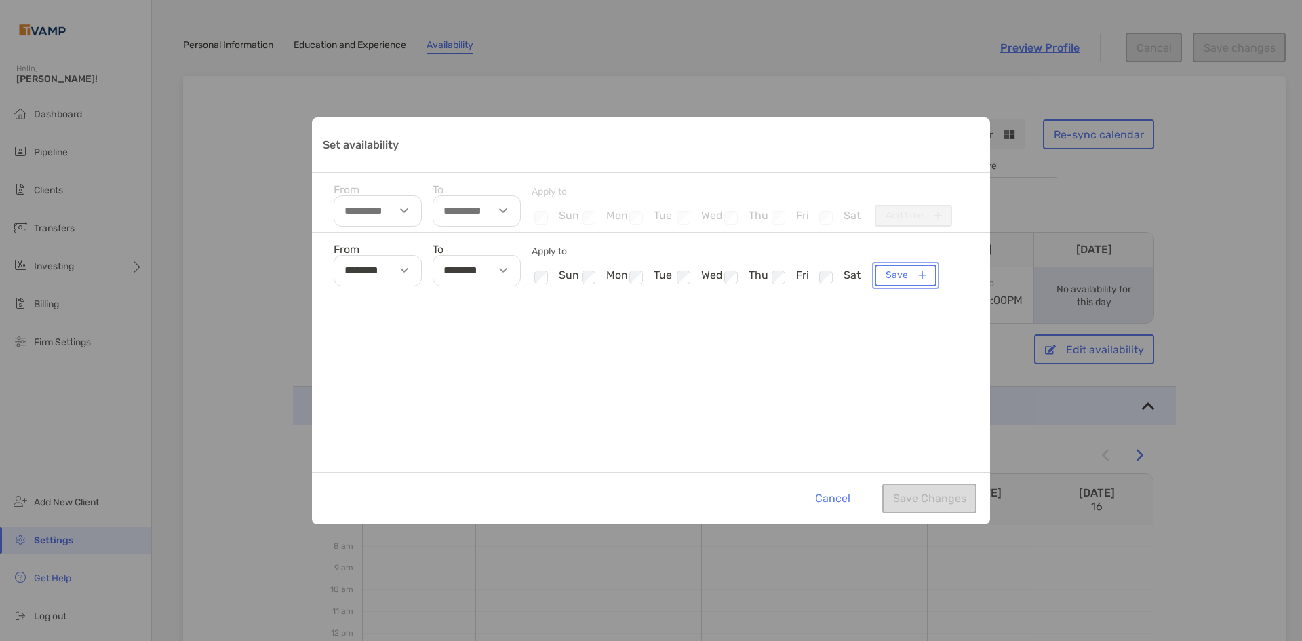
click at [910, 275] on button "Save" at bounding box center [906, 275] width 62 height 22
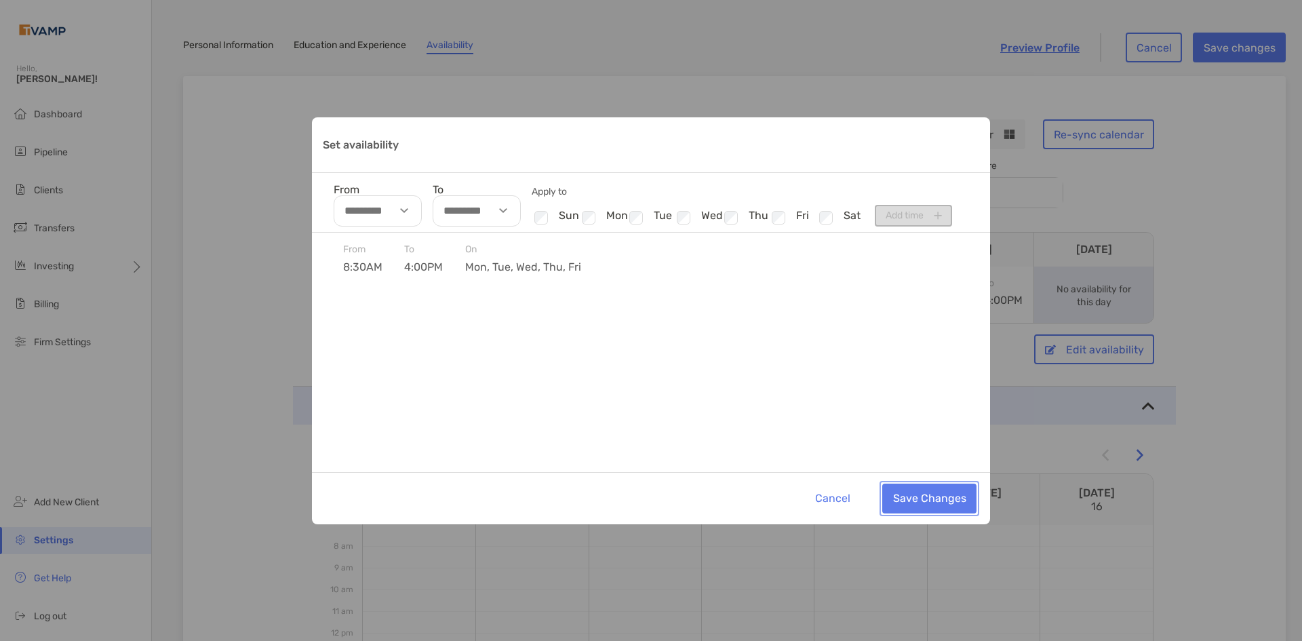
click at [921, 503] on button "Save Changes" at bounding box center [929, 498] width 94 height 30
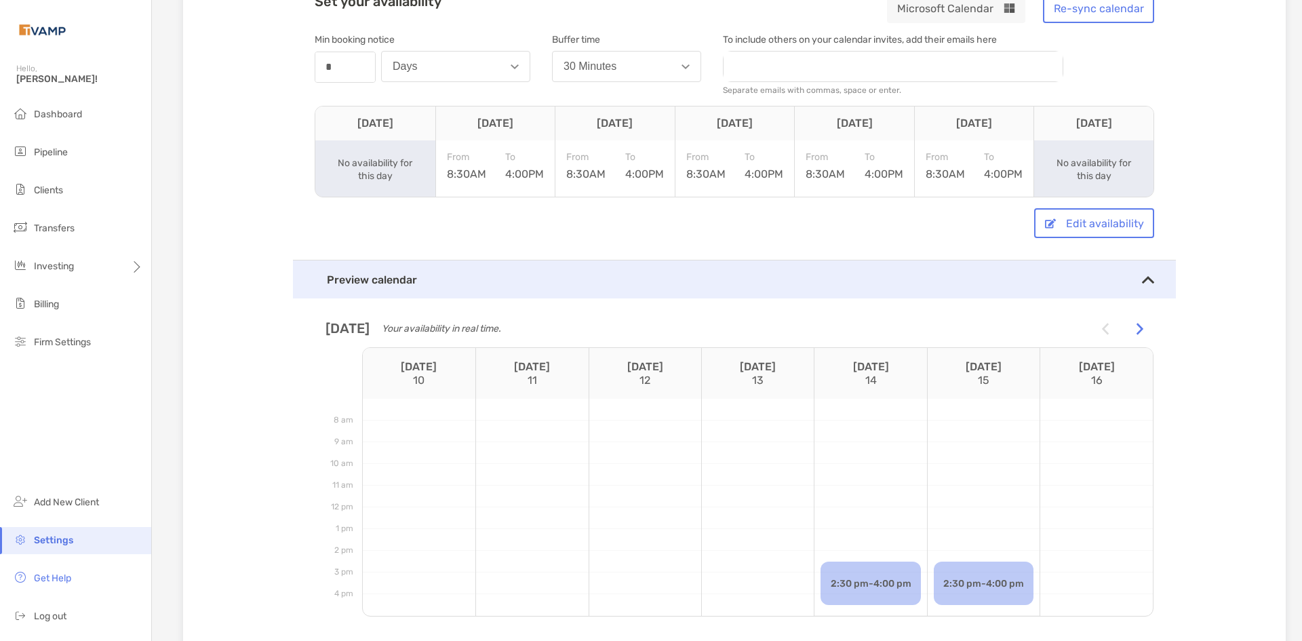
scroll to position [161, 0]
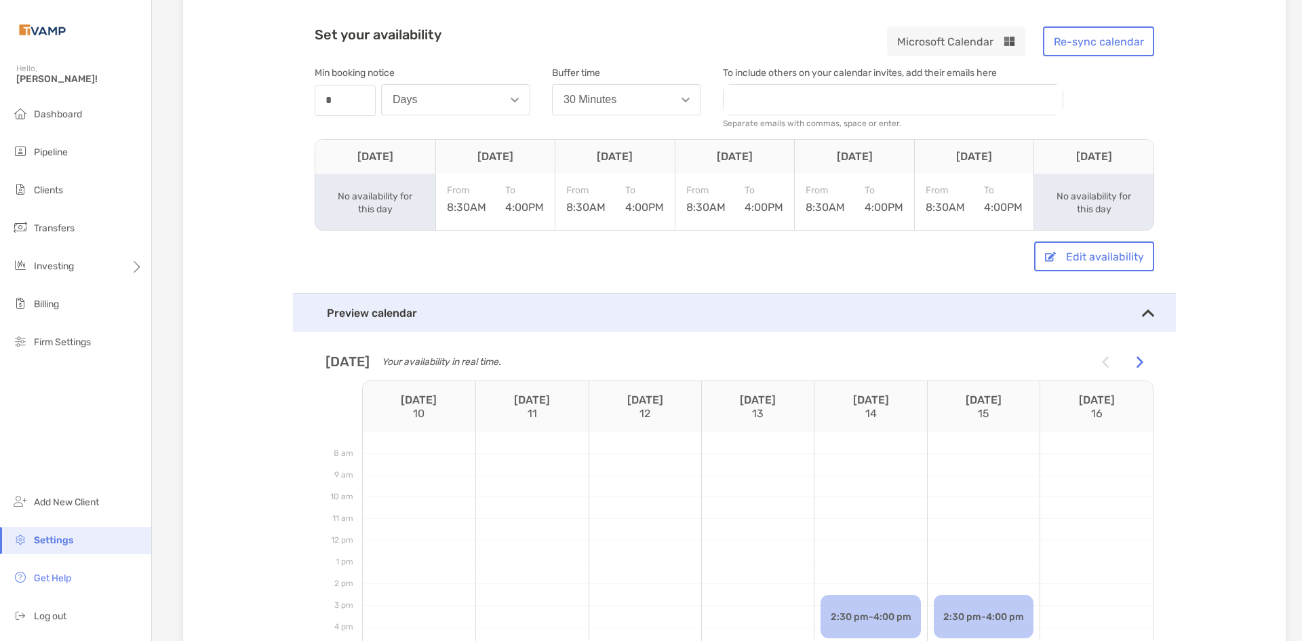
click at [1136, 363] on img at bounding box center [1139, 362] width 7 height 12
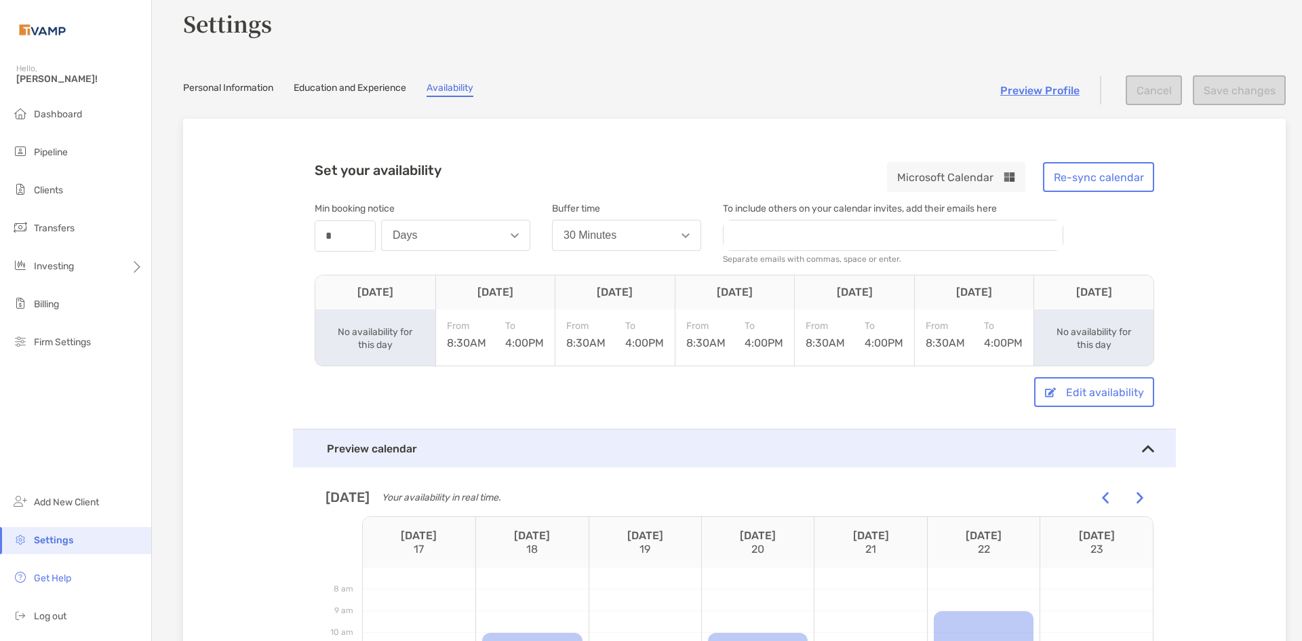
scroll to position [0, 0]
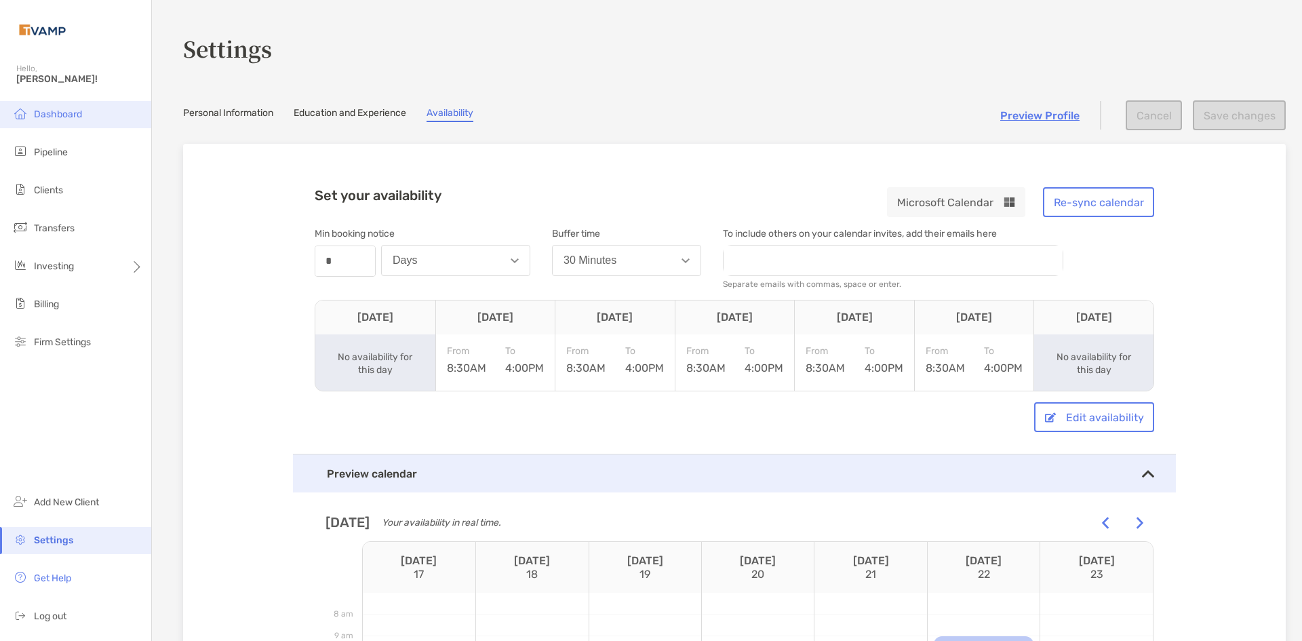
click at [58, 123] on li "Dashboard" at bounding box center [75, 114] width 151 height 27
click at [74, 114] on span "Dashboard" at bounding box center [58, 114] width 48 height 12
click at [1034, 115] on link "Preview Profile" at bounding box center [1039, 115] width 79 height 13
